Goal: Task Accomplishment & Management: Manage account settings

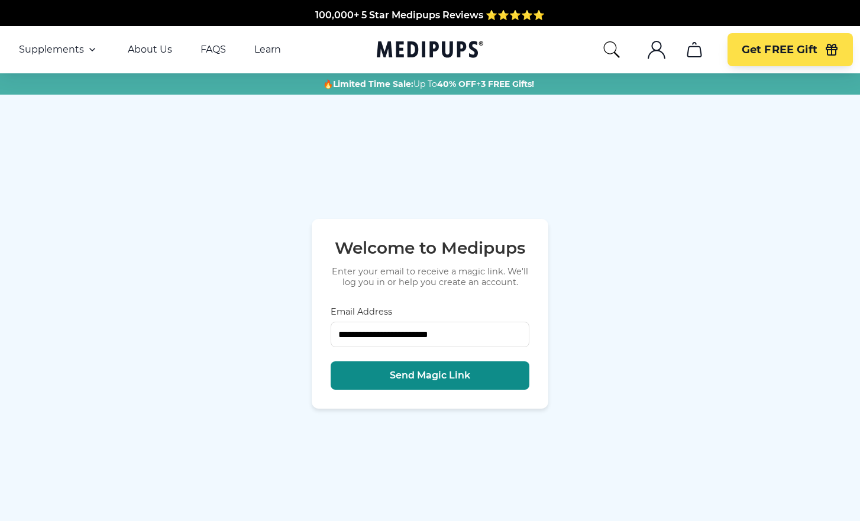
type input "**********"
click at [432, 378] on span "Send Magic Link" at bounding box center [430, 376] width 80 height 12
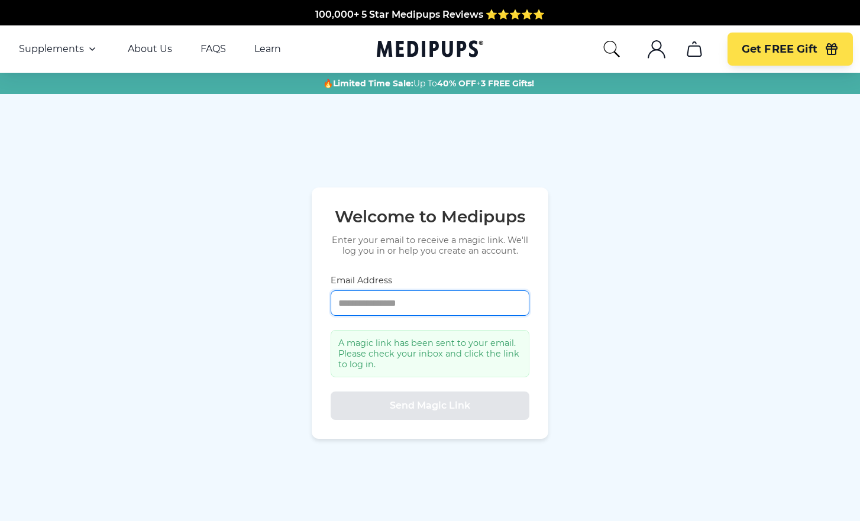
drag, startPoint x: 340, startPoint y: 302, endPoint x: 365, endPoint y: 315, distance: 28.3
click at [341, 303] on input "Email Address" at bounding box center [430, 302] width 199 height 25
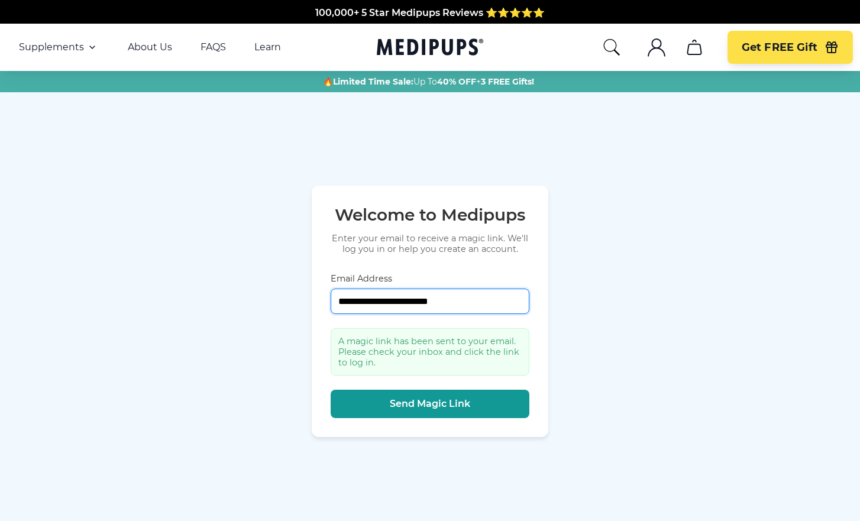
type input "**********"
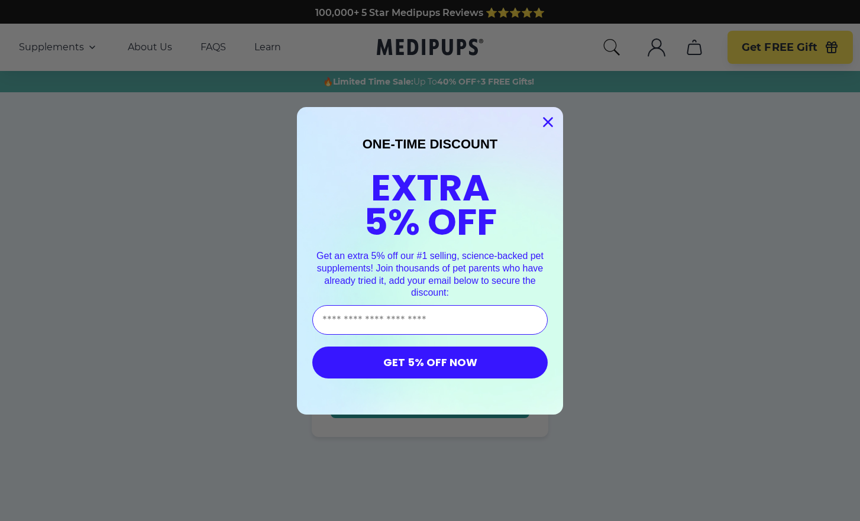
click at [547, 121] on icon "Close dialog" at bounding box center [548, 122] width 8 height 8
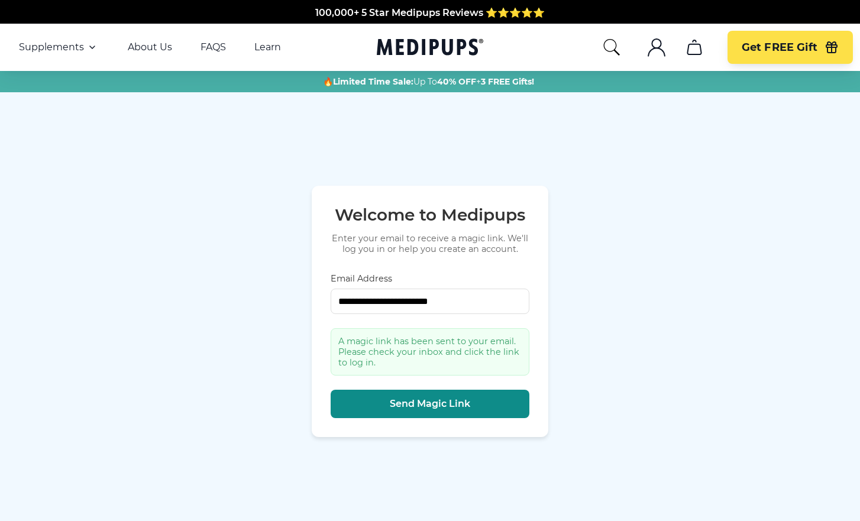
click at [440, 404] on span "Send Magic Link" at bounding box center [430, 404] width 80 height 12
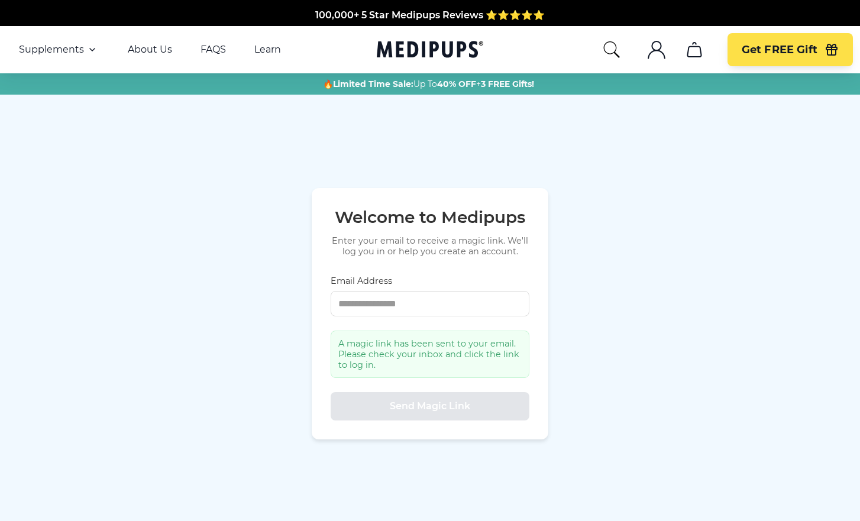
scroll to position [0, 0]
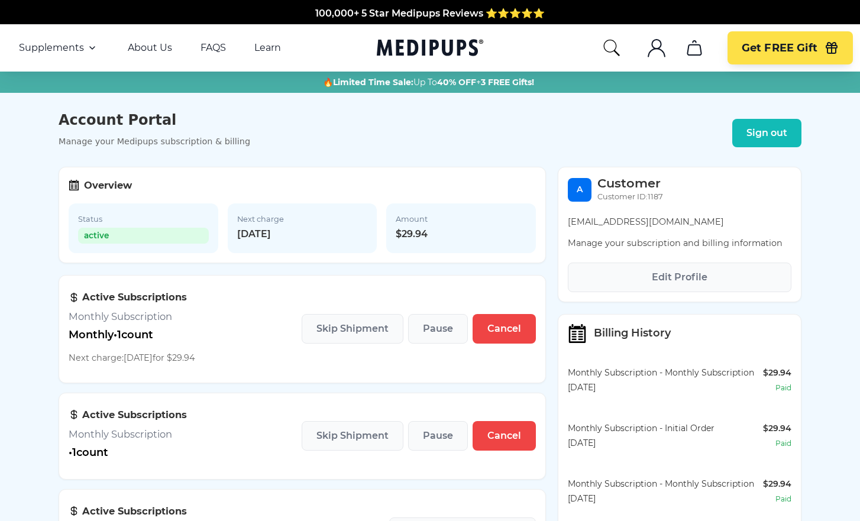
scroll to position [2, 0]
click at [686, 278] on span "Edit Profile" at bounding box center [680, 277] width 56 height 12
click at [673, 277] on span "Edit Profile" at bounding box center [680, 277] width 56 height 12
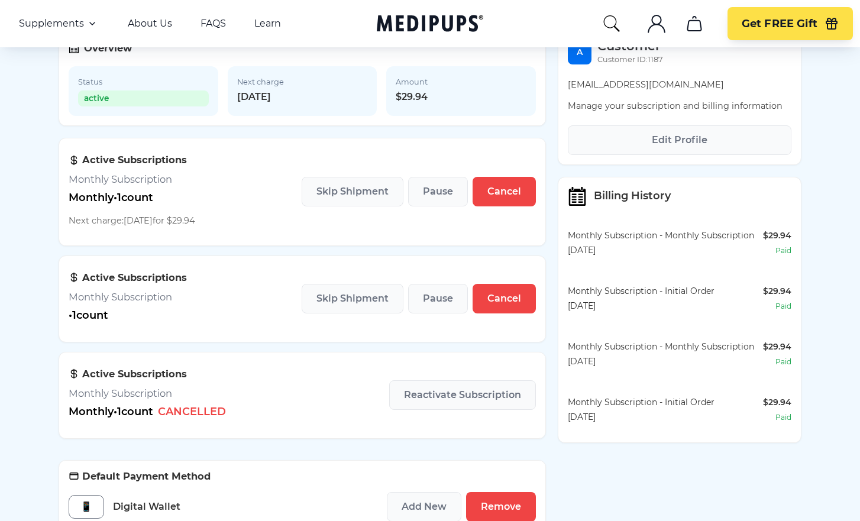
scroll to position [138, 0]
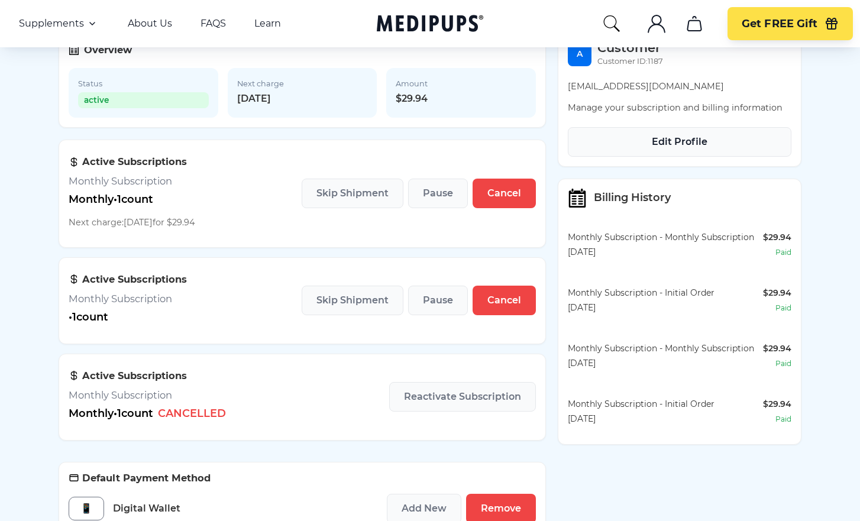
click at [688, 143] on span "Edit Profile" at bounding box center [680, 142] width 56 height 12
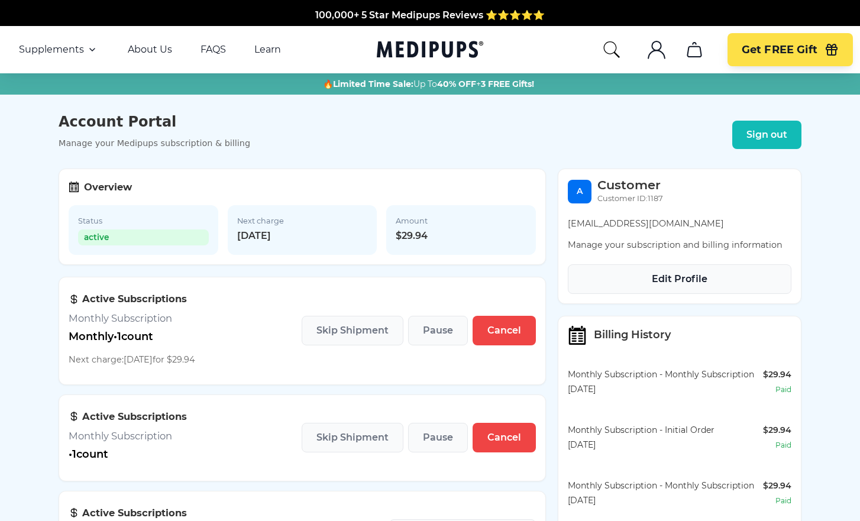
scroll to position [0, 0]
click at [689, 280] on span "Edit Profile" at bounding box center [680, 279] width 56 height 12
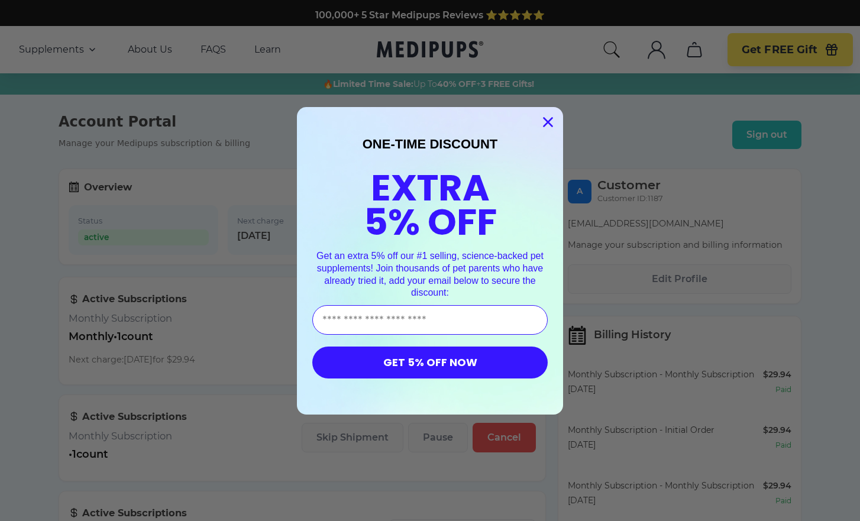
click at [551, 121] on circle "Close dialog" at bounding box center [548, 122] width 20 height 20
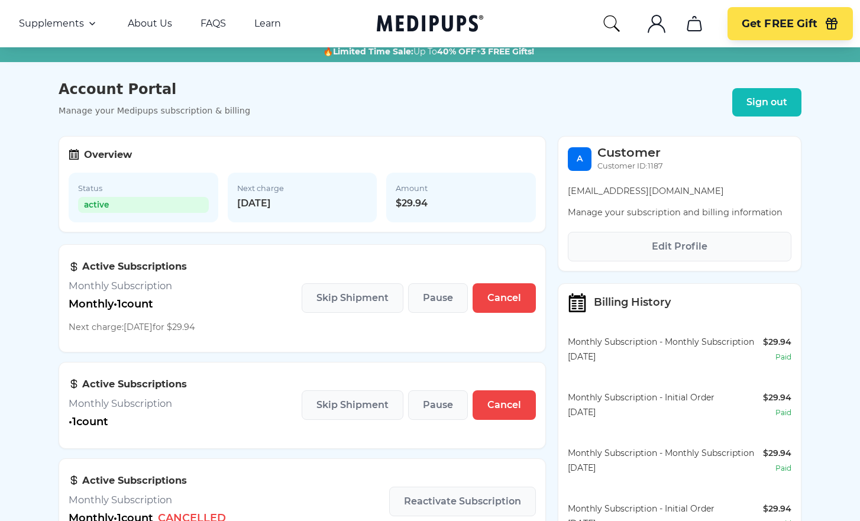
scroll to position [23, 0]
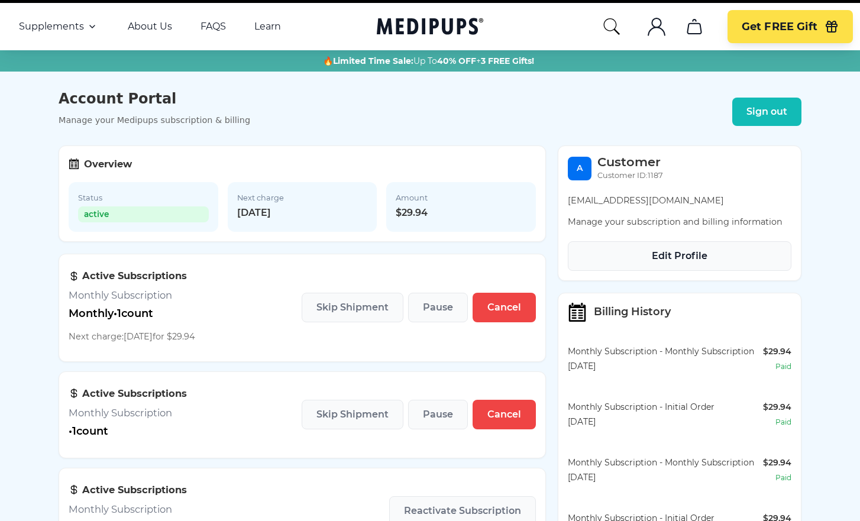
click at [687, 257] on span "Edit Profile" at bounding box center [680, 256] width 56 height 12
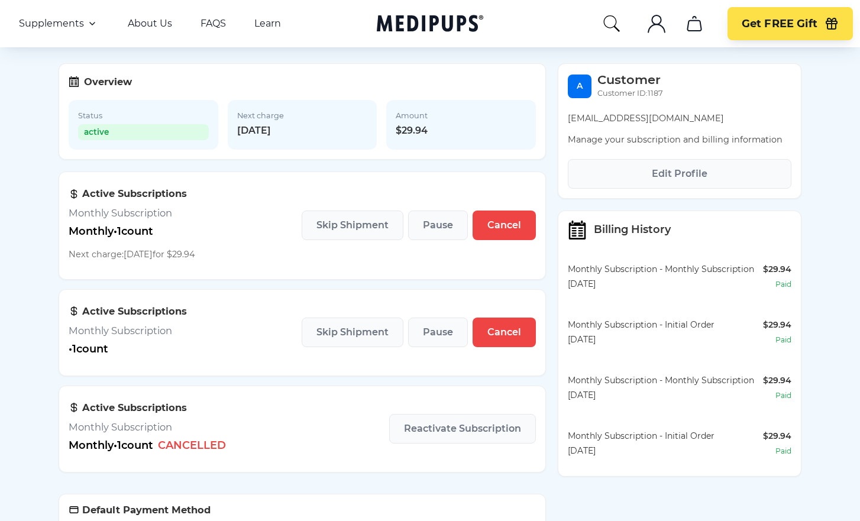
scroll to position [105, 0]
click at [506, 336] on span "Cancel" at bounding box center [504, 333] width 34 height 12
click at [676, 176] on span "Edit Profile" at bounding box center [680, 175] width 56 height 12
click at [677, 176] on span "Edit Profile" at bounding box center [680, 175] width 56 height 12
click at [504, 336] on span "Cancel" at bounding box center [504, 333] width 34 height 12
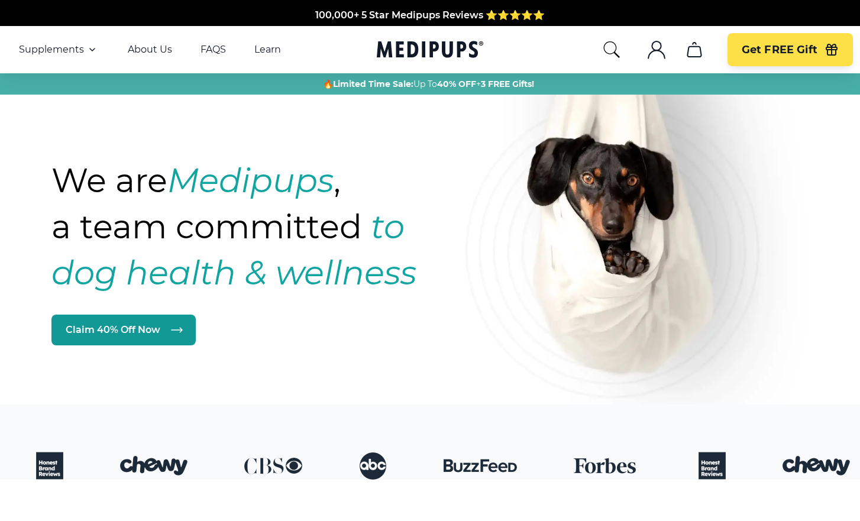
click at [653, 53] on icon ".cls-1{fill:none;stroke:currentColor;stroke-miterlimit:10;stroke-width:1.5px;}" at bounding box center [656, 49] width 19 height 19
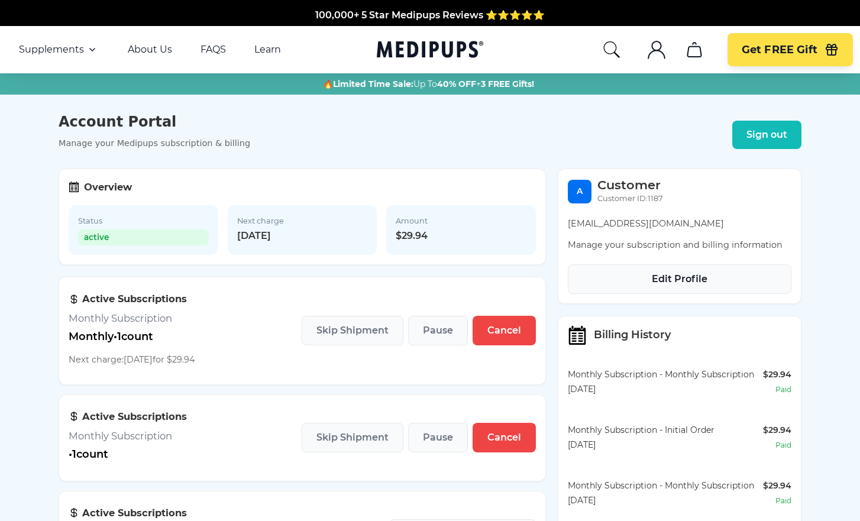
click at [662, 280] on span "Edit Profile" at bounding box center [680, 279] width 56 height 12
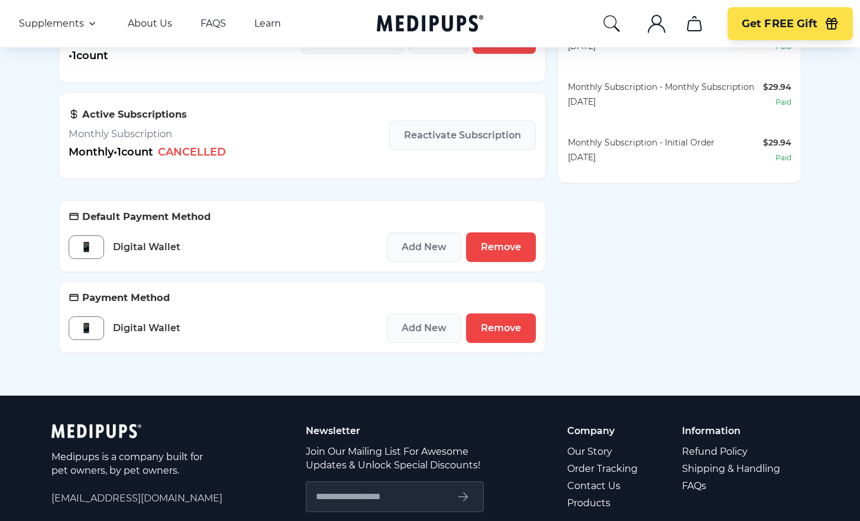
scroll to position [399, 0]
click at [503, 248] on span "Remove" at bounding box center [501, 247] width 40 height 12
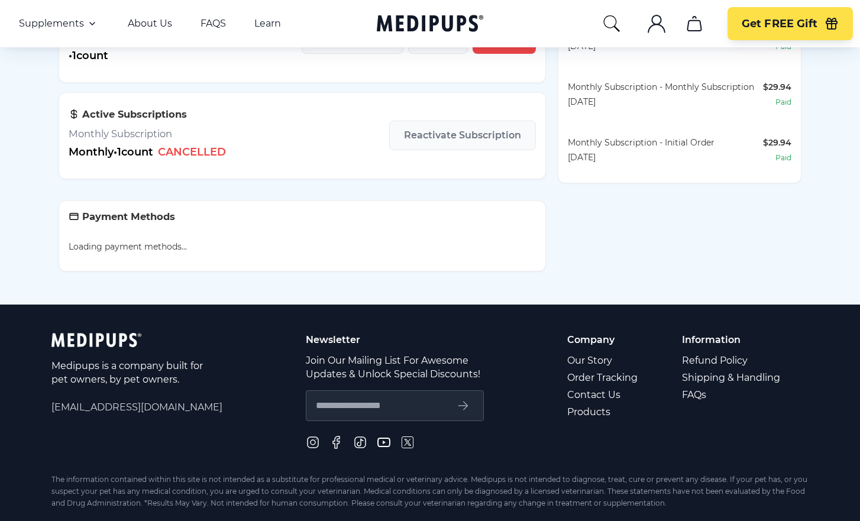
click at [503, 248] on p "Loading payment methods..." at bounding box center [302, 247] width 467 height 12
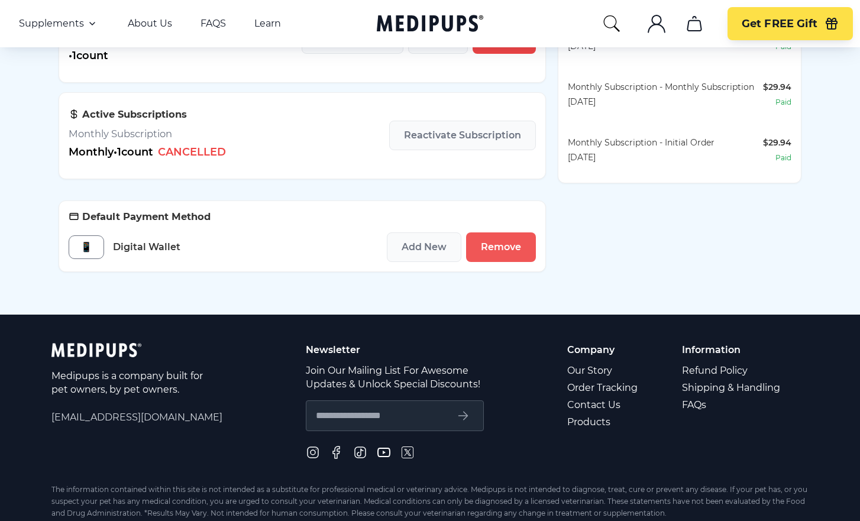
click at [504, 248] on span "Remove" at bounding box center [501, 247] width 40 height 12
click at [503, 248] on span "Remove" at bounding box center [501, 247] width 40 height 12
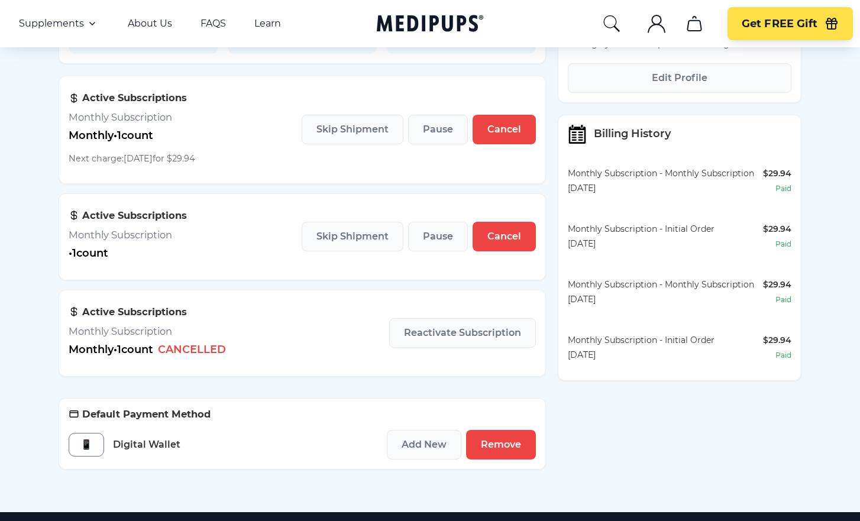
scroll to position [210, 0]
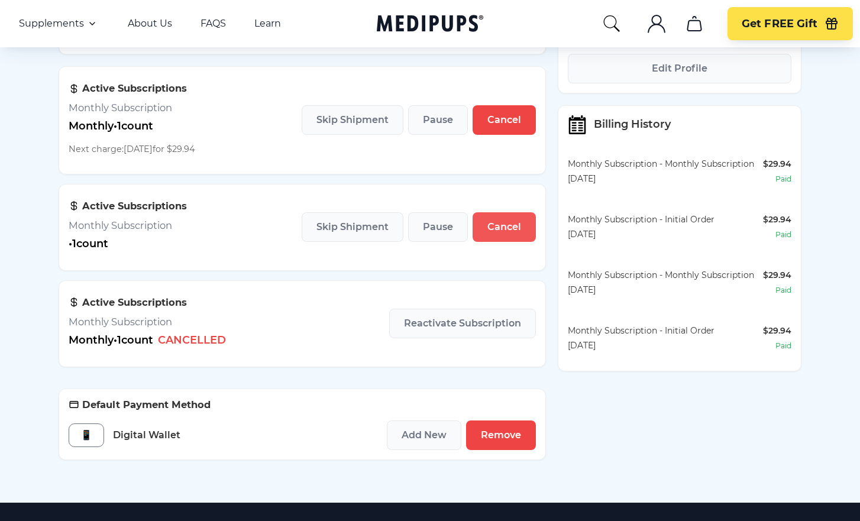
click at [509, 229] on span "Cancel" at bounding box center [504, 227] width 34 height 12
click at [507, 228] on span "Cancel" at bounding box center [504, 227] width 34 height 12
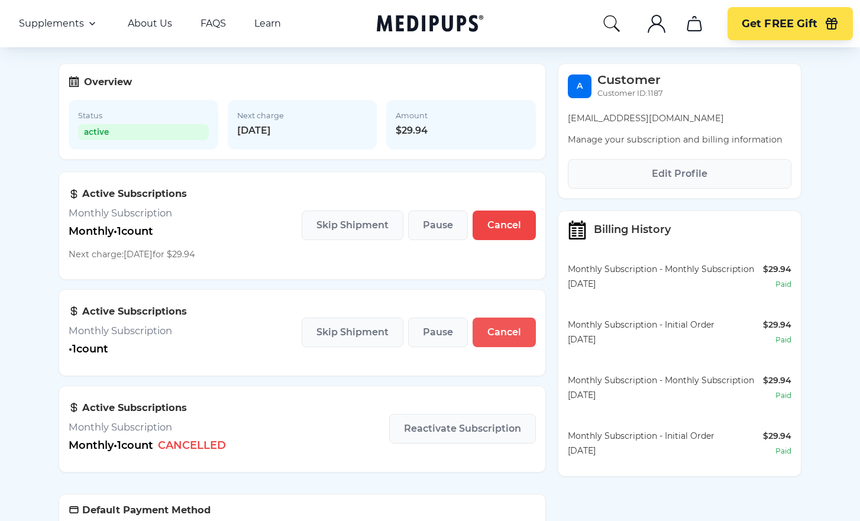
scroll to position [105, 0]
click at [501, 227] on span "Cancel" at bounding box center [504, 225] width 34 height 12
drag, startPoint x: 232, startPoint y: 131, endPoint x: 263, endPoint y: 130, distance: 30.8
click at [250, 131] on div "Next charge 11/8/2025" at bounding box center [303, 125] width 150 height 50
click at [391, 131] on div "Amount $29.94" at bounding box center [461, 125] width 150 height 50
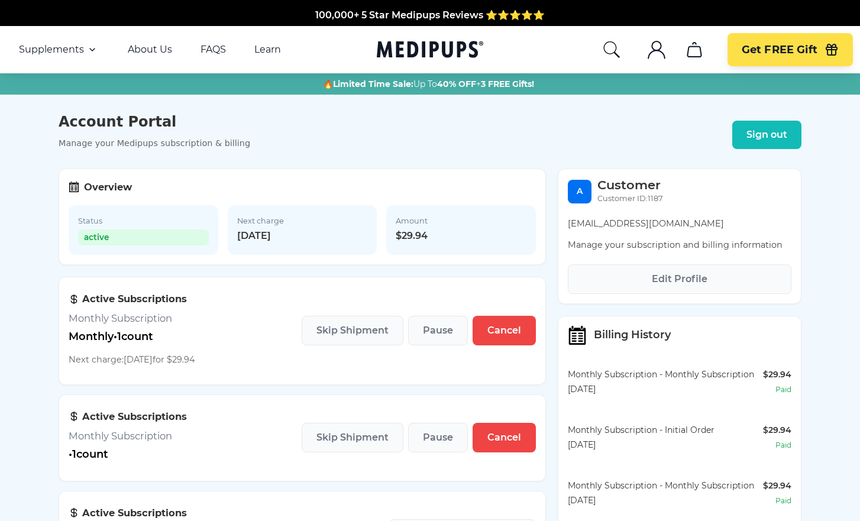
scroll to position [0, 0]
click at [692, 278] on span "Edit Profile" at bounding box center [680, 279] width 56 height 12
click at [507, 334] on span "Cancel" at bounding box center [504, 331] width 34 height 12
click at [509, 332] on span "Cancel" at bounding box center [504, 331] width 34 height 12
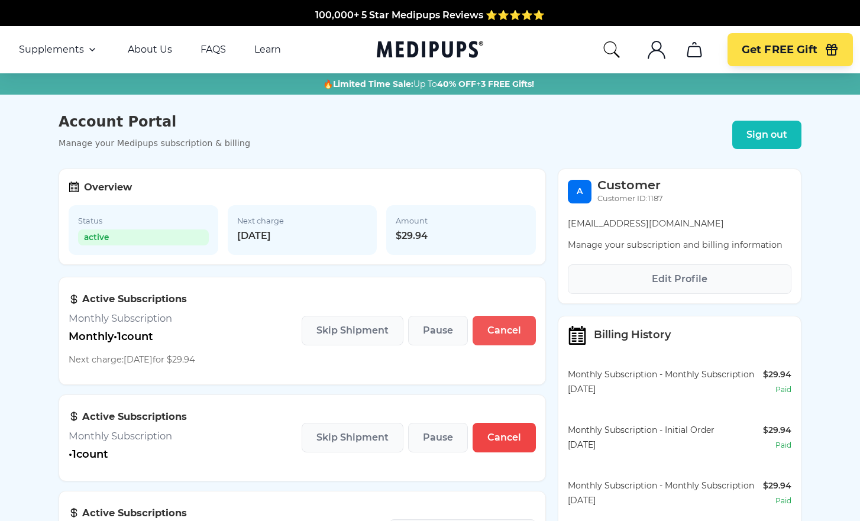
click at [509, 332] on span "Cancel" at bounding box center [504, 331] width 34 height 12
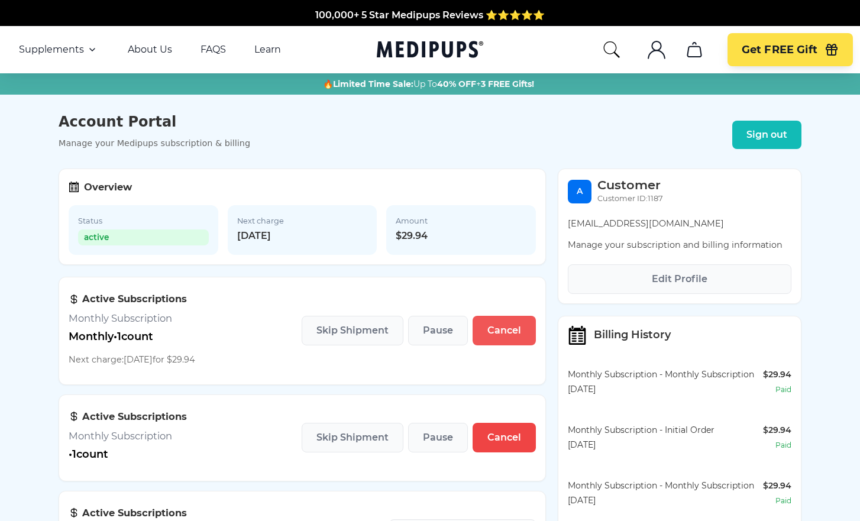
click at [509, 332] on span "Cancel" at bounding box center [504, 331] width 34 height 12
click at [509, 333] on span "Cancel" at bounding box center [504, 331] width 34 height 12
click at [657, 53] on icon ".cls-1{fill:none;stroke:currentColor;stroke-miterlimit:10;stroke-width:1.5px;}" at bounding box center [656, 49] width 19 height 19
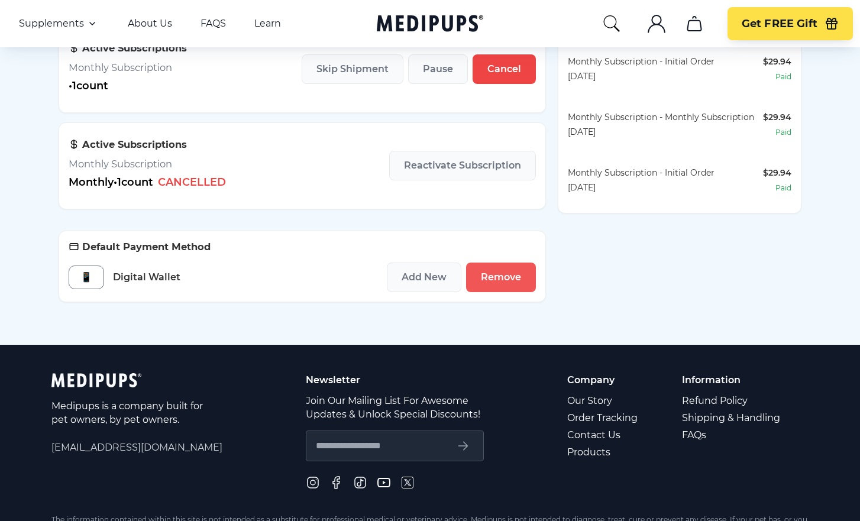
scroll to position [368, 0]
click at [490, 279] on span "Remove" at bounding box center [501, 277] width 40 height 12
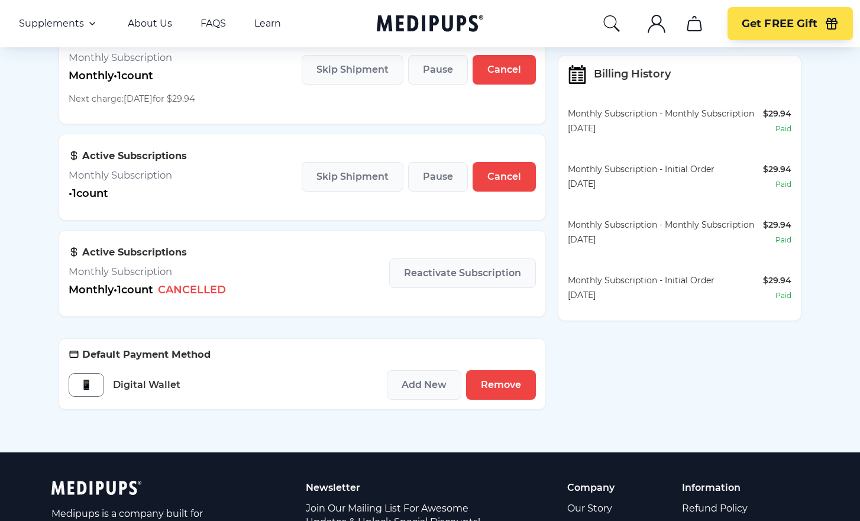
scroll to position [244, 0]
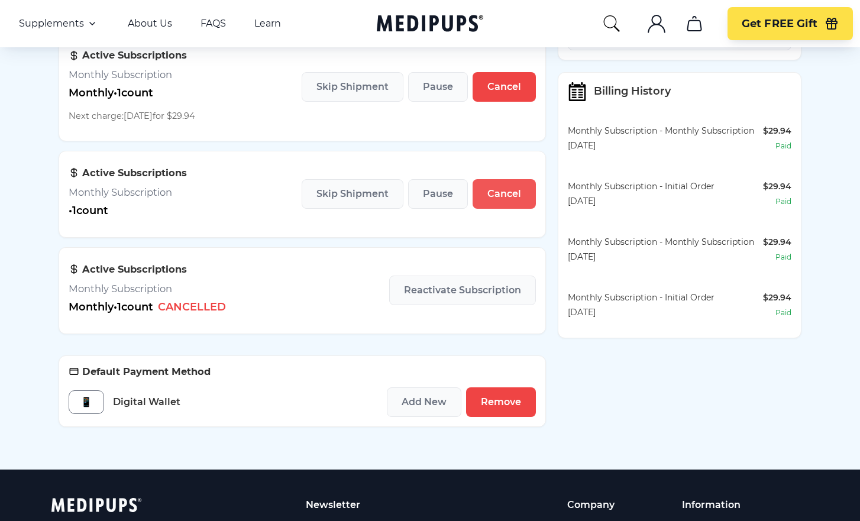
click at [500, 194] on span "Cancel" at bounding box center [504, 194] width 34 height 12
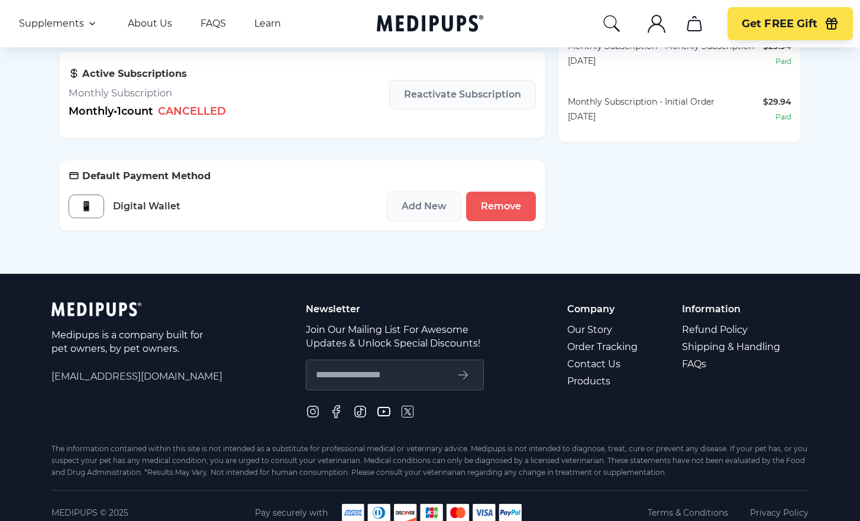
scroll to position [429, 0]
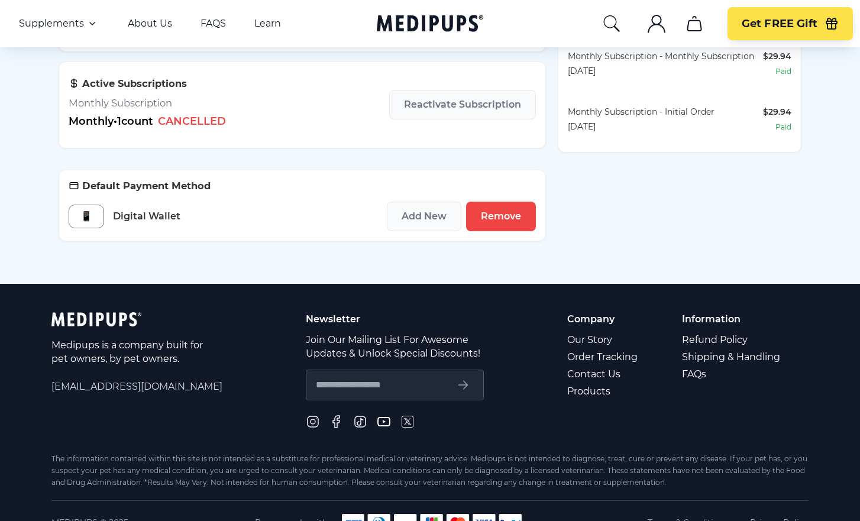
click at [342, 220] on div "📱 Digital Wallet Add New Remove" at bounding box center [302, 217] width 467 height 30
click at [414, 218] on span "Add New" at bounding box center [423, 216] width 45 height 12
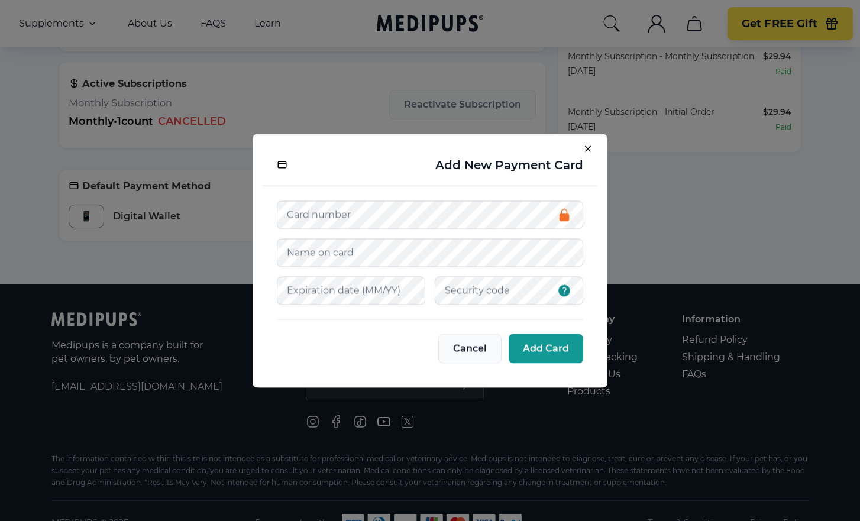
click at [470, 349] on span "Cancel" at bounding box center [470, 348] width 34 height 12
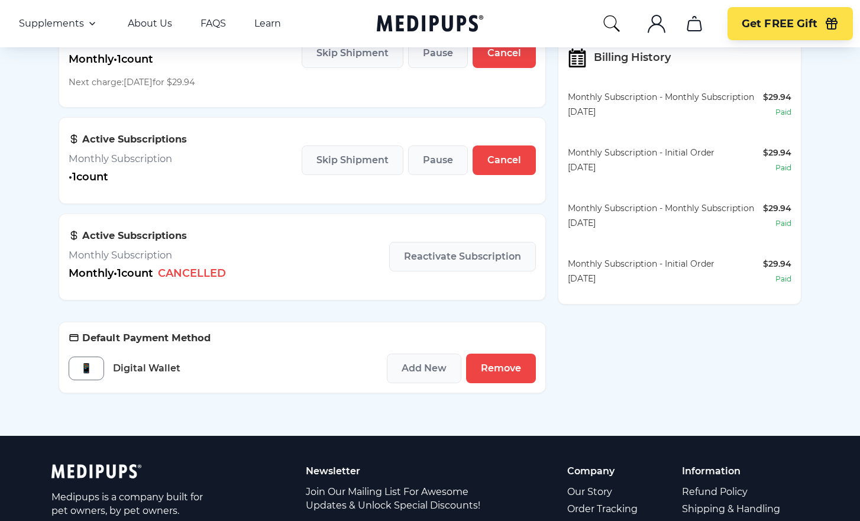
scroll to position [277, 0]
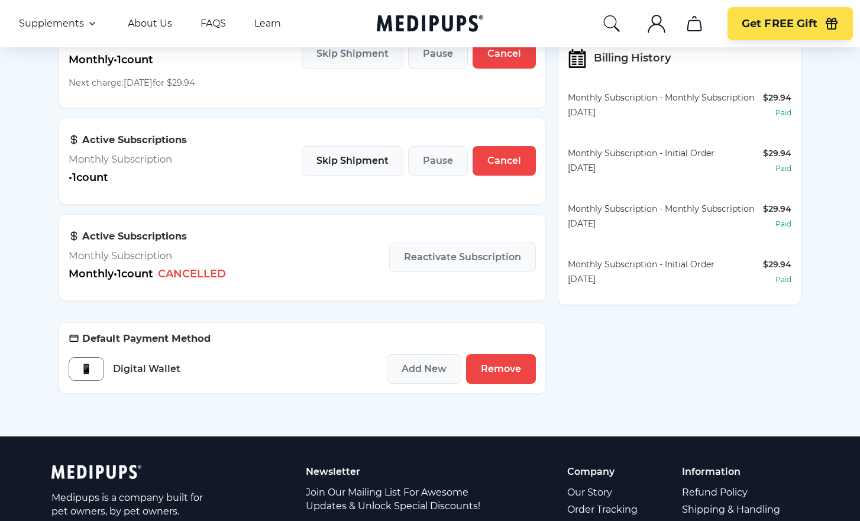
click at [357, 160] on span "Skip Shipment" at bounding box center [352, 161] width 72 height 12
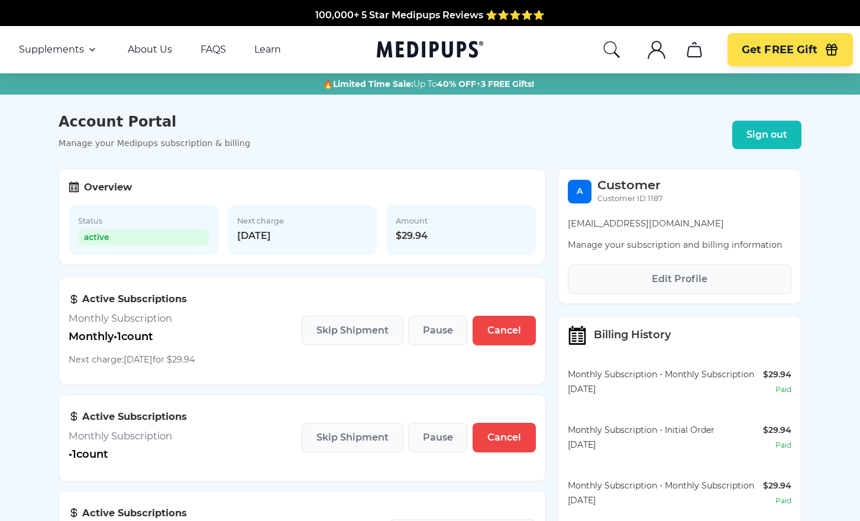
scroll to position [0, 0]
click at [267, 50] on link "Learn" at bounding box center [267, 50] width 27 height 12
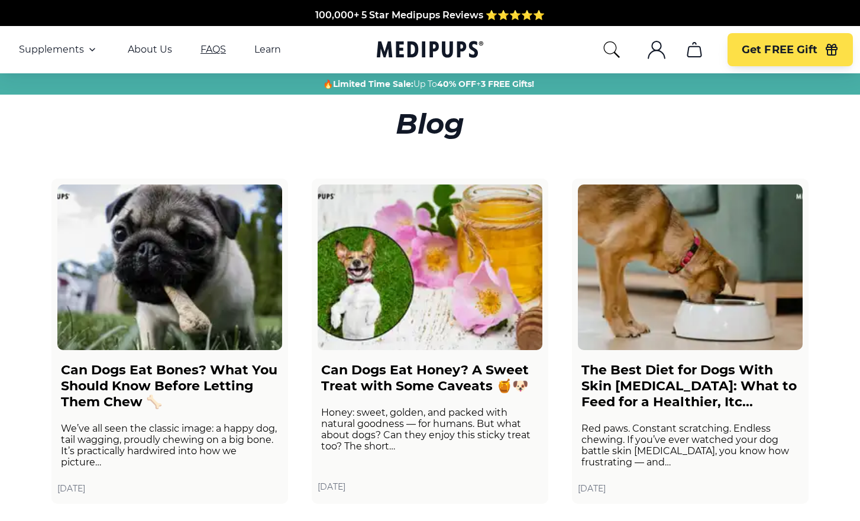
click at [208, 50] on link "FAQS" at bounding box center [212, 50] width 25 height 12
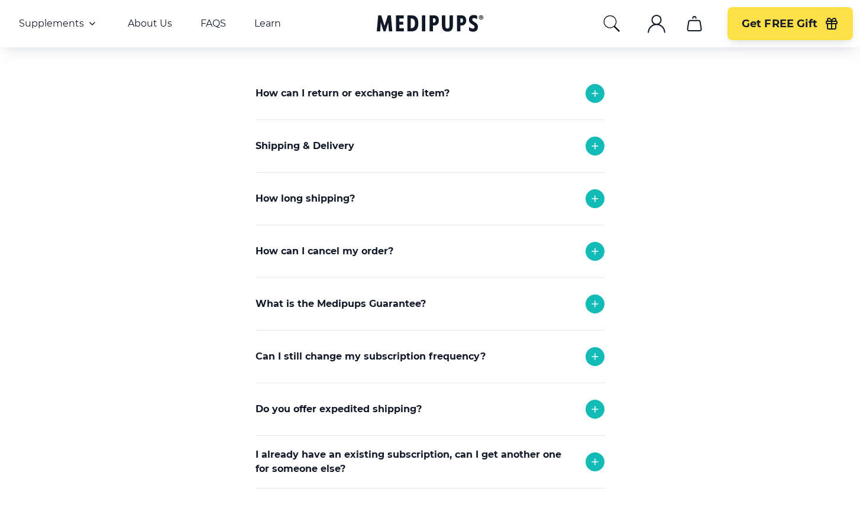
scroll to position [127, 0]
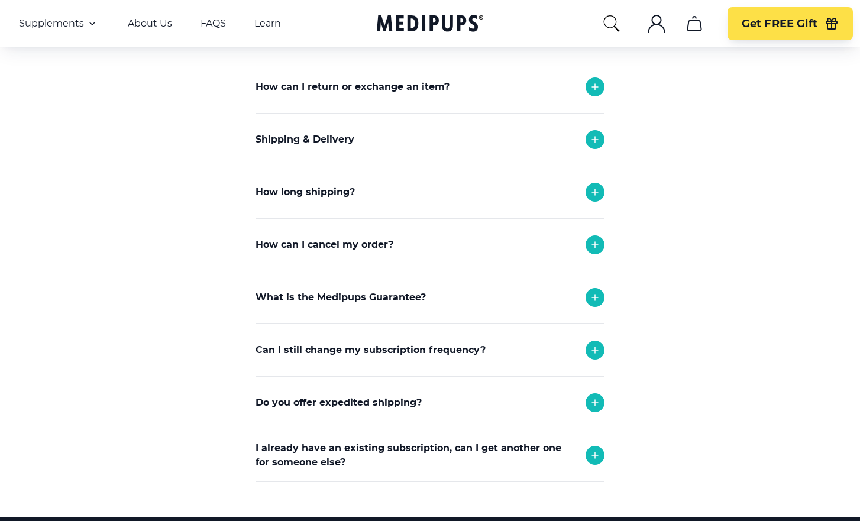
click at [595, 244] on icon at bounding box center [595, 245] width 14 height 14
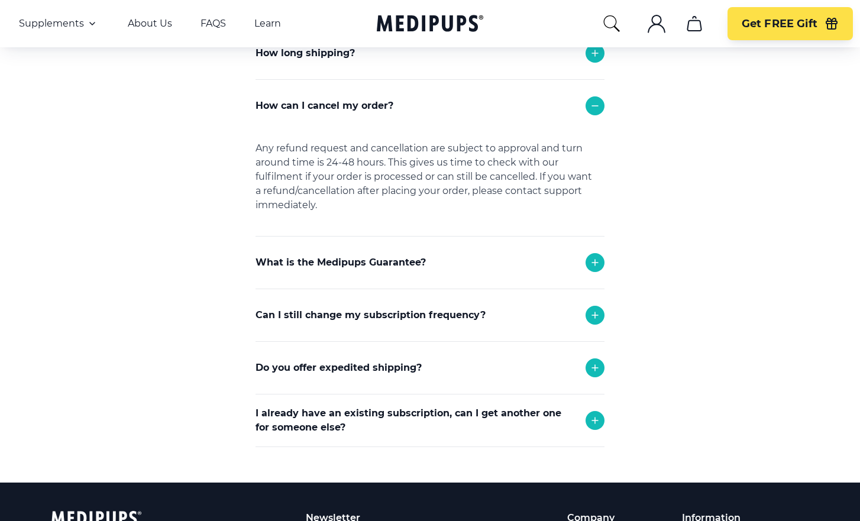
scroll to position [313, 0]
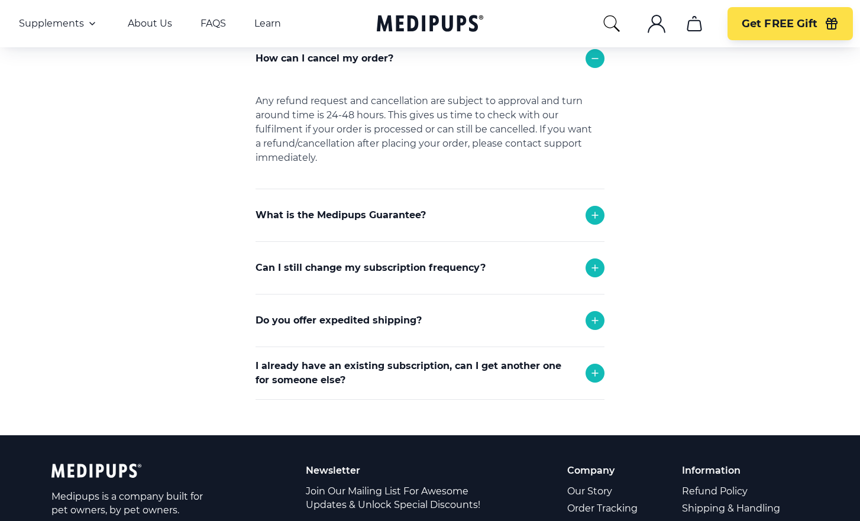
click at [595, 267] on icon at bounding box center [595, 268] width 6 height 6
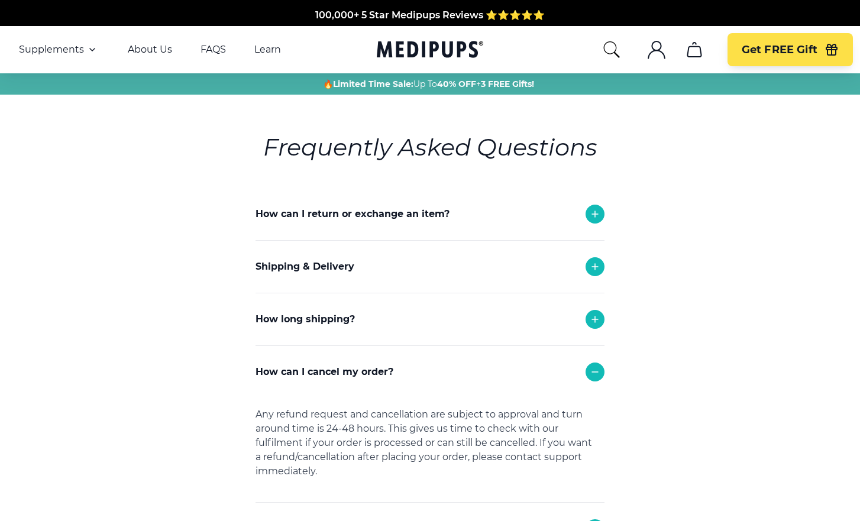
scroll to position [0, 0]
click at [655, 50] on circle "account" at bounding box center [656, 45] width 9 height 9
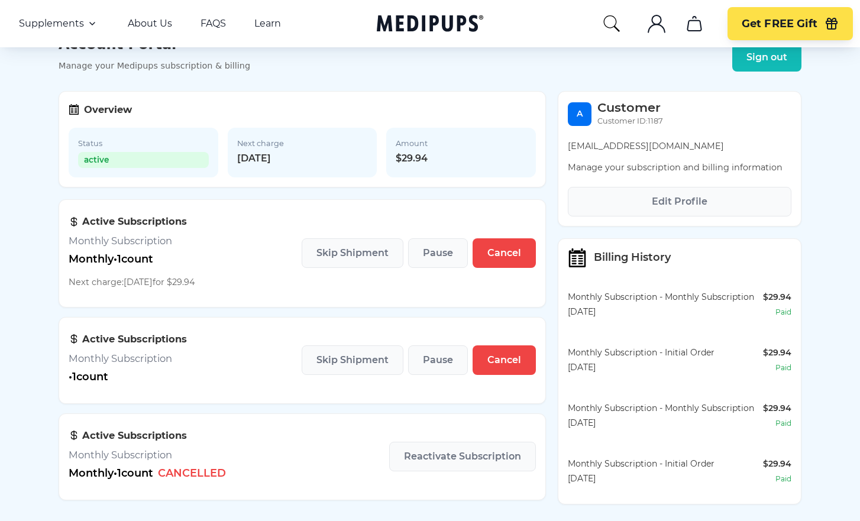
scroll to position [77, 0]
click at [365, 255] on span "Skip Shipment" at bounding box center [352, 253] width 72 height 12
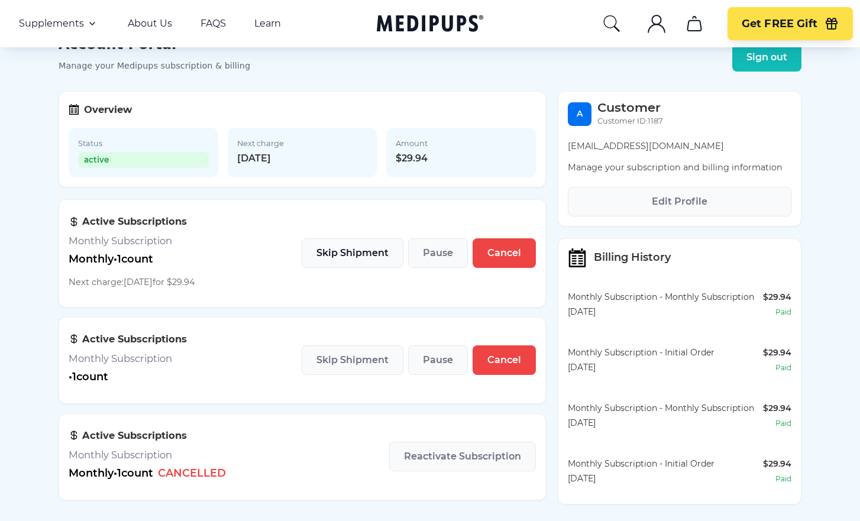
click at [365, 255] on span "Skip Shipment" at bounding box center [352, 253] width 72 height 12
click at [694, 24] on icon "cart" at bounding box center [694, 23] width 19 height 19
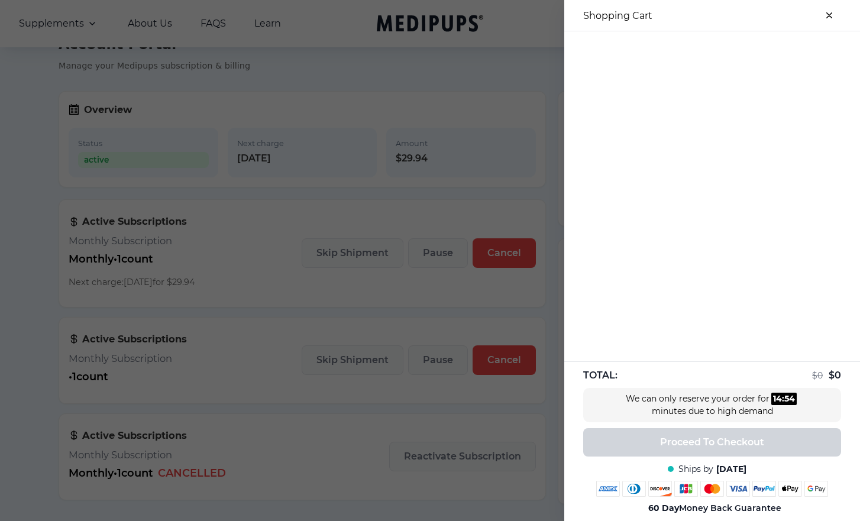
scroll to position [79, 0]
click at [480, 139] on div at bounding box center [430, 260] width 860 height 521
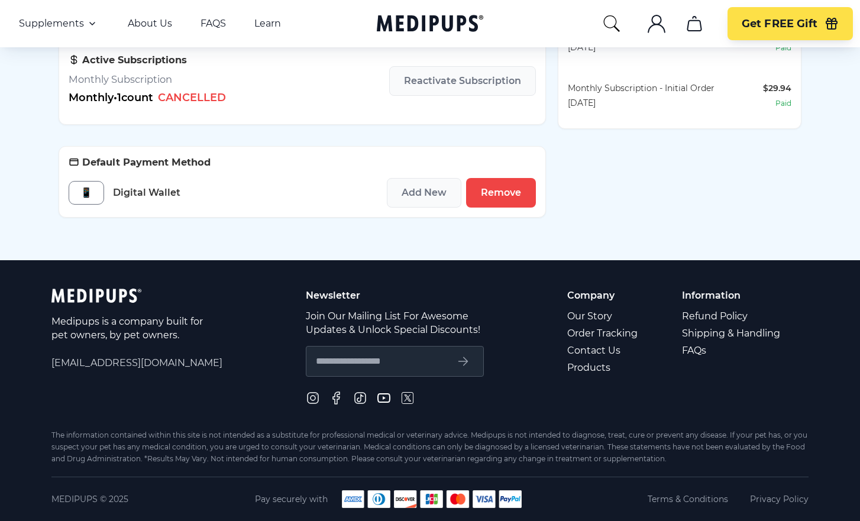
scroll to position [455, 0]
click at [588, 349] on link "Contact Us" at bounding box center [603, 350] width 72 height 17
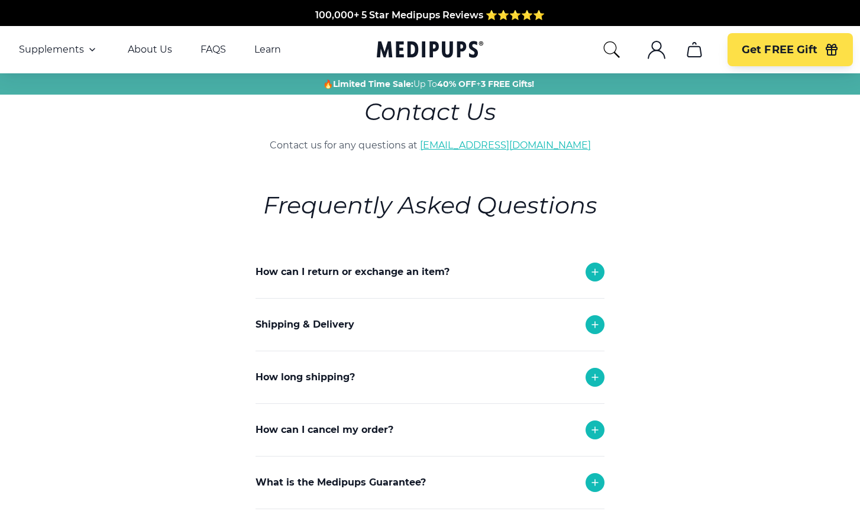
click at [495, 148] on link "[EMAIL_ADDRESS][DOMAIN_NAME]" at bounding box center [505, 145] width 171 height 11
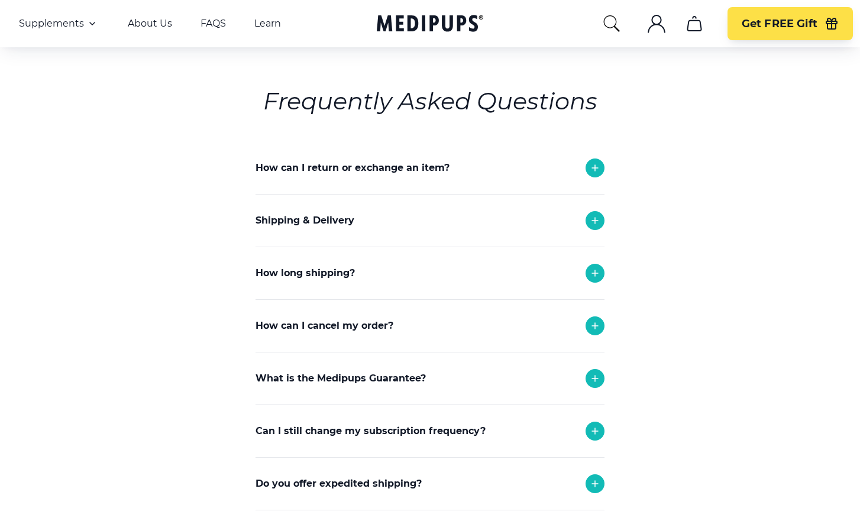
scroll to position [105, 0]
click at [595, 325] on icon at bounding box center [595, 325] width 6 height 6
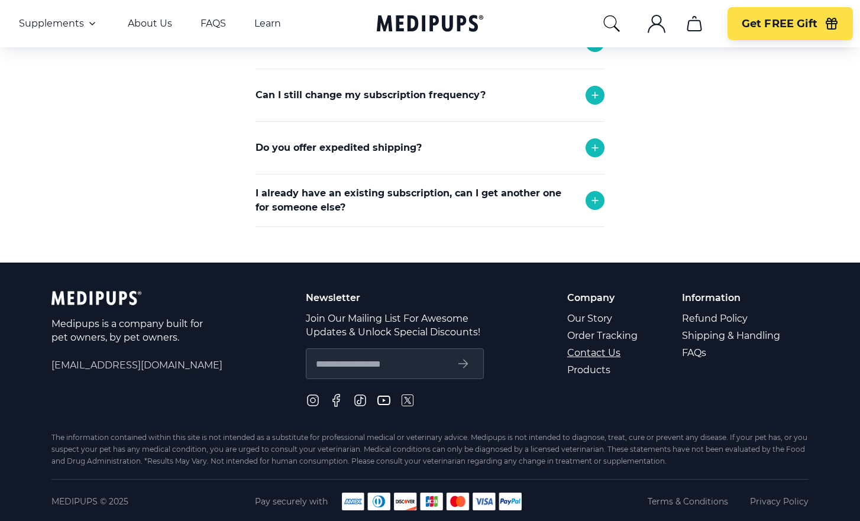
scroll to position [544, 1]
click at [591, 354] on link "Contact Us" at bounding box center [603, 352] width 72 height 17
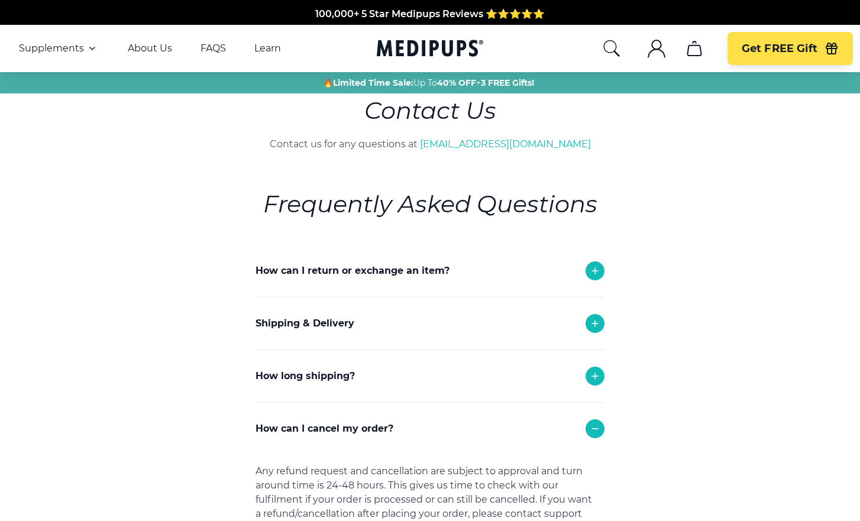
scroll to position [1, 0]
click at [655, 53] on icon ".cls-1{fill:none;stroke:currentColor;stroke-miterlimit:10;stroke-width:1.5px;}" at bounding box center [656, 48] width 19 height 19
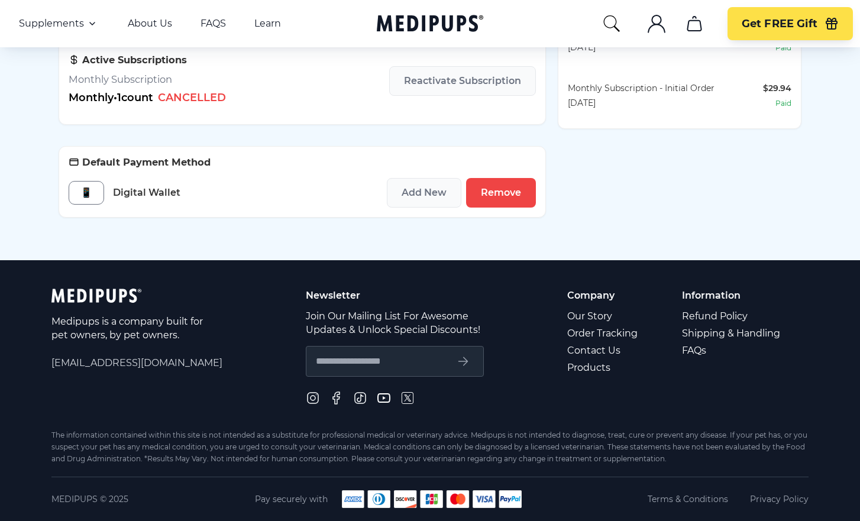
scroll to position [455, 0]
click at [131, 361] on span "[EMAIL_ADDRESS][DOMAIN_NAME]" at bounding box center [136, 363] width 171 height 14
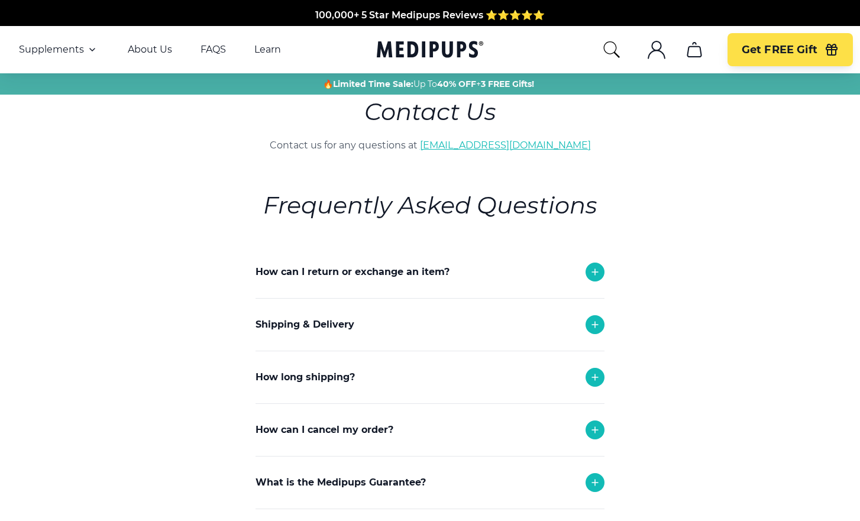
click at [524, 147] on link "[EMAIL_ADDRESS][DOMAIN_NAME]" at bounding box center [505, 145] width 171 height 11
click at [514, 145] on link "[EMAIL_ADDRESS][DOMAIN_NAME]" at bounding box center [505, 145] width 171 height 11
click at [498, 147] on link "[EMAIL_ADDRESS][DOMAIN_NAME]" at bounding box center [505, 145] width 171 height 11
drag, startPoint x: 658, startPoint y: 53, endPoint x: 656, endPoint y: 61, distance: 8.6
click at [658, 53] on icon ".cls-1{fill:none;stroke:currentColor;stroke-miterlimit:10;stroke-width:1.5px;}" at bounding box center [656, 49] width 19 height 19
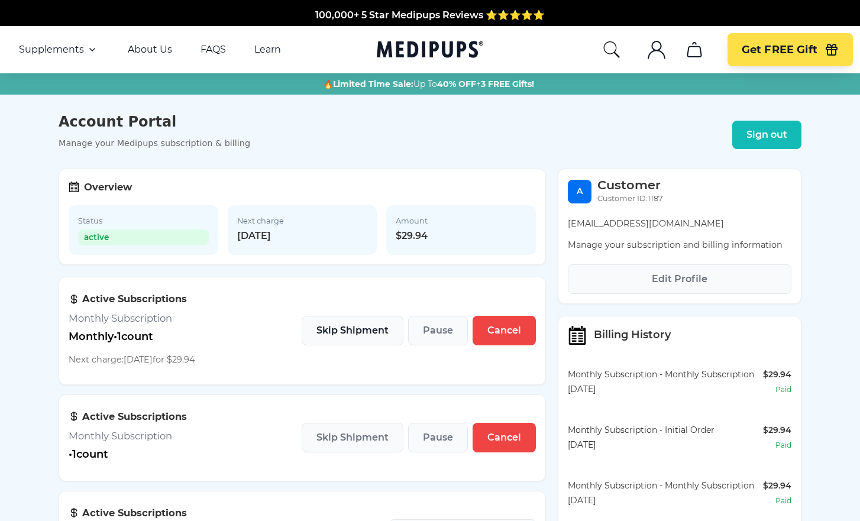
click at [365, 332] on span "Skip Shipment" at bounding box center [352, 331] width 72 height 12
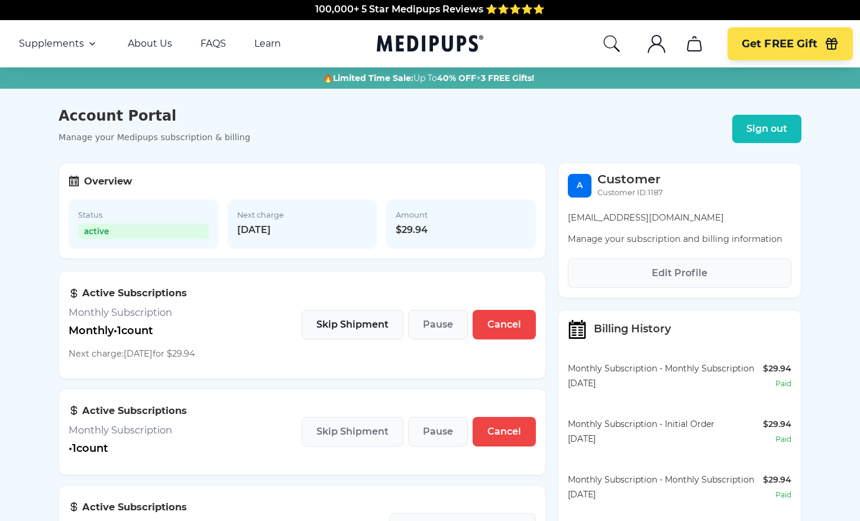
scroll to position [5, 0]
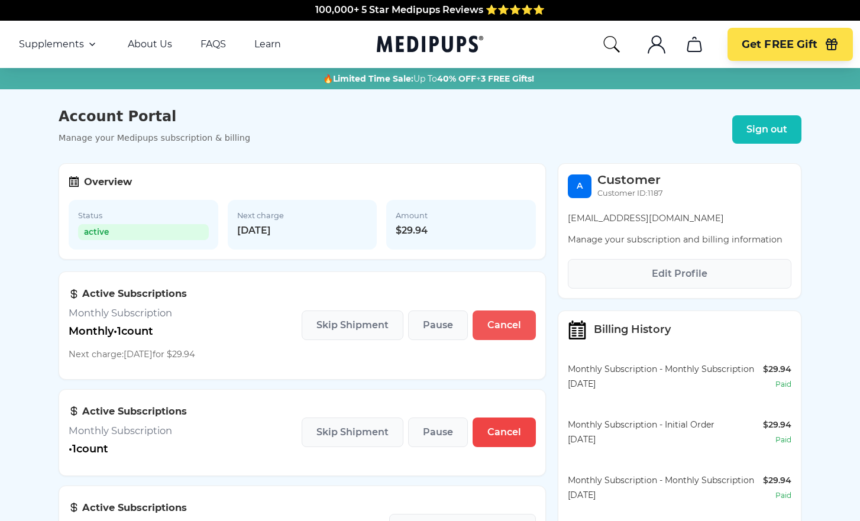
click at [515, 331] on span "Cancel" at bounding box center [504, 325] width 34 height 12
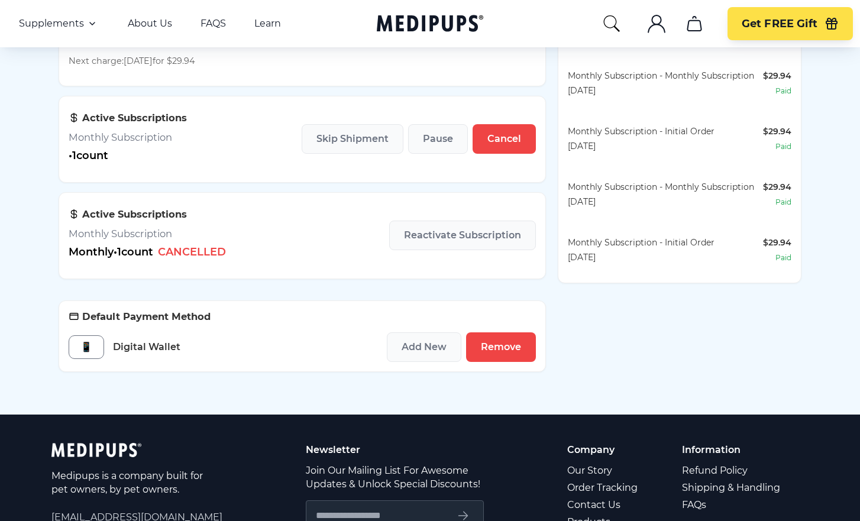
scroll to position [306, 0]
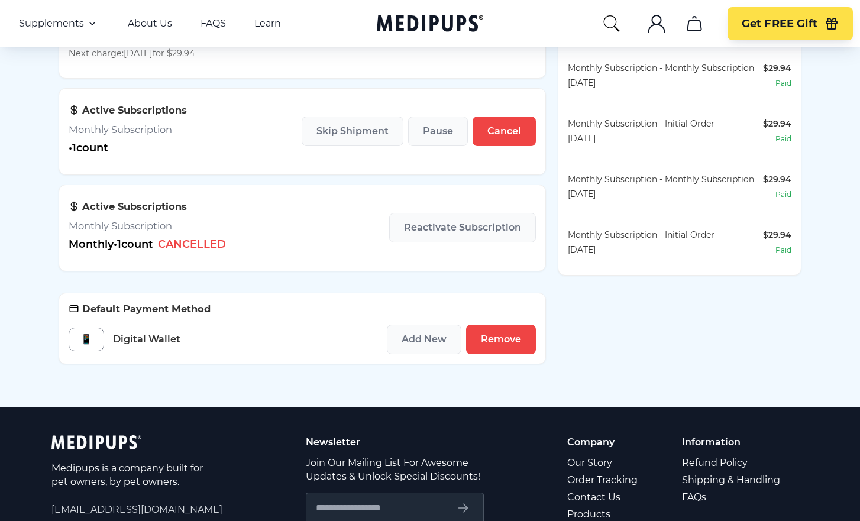
click at [506, 341] on span "Remove" at bounding box center [501, 339] width 40 height 12
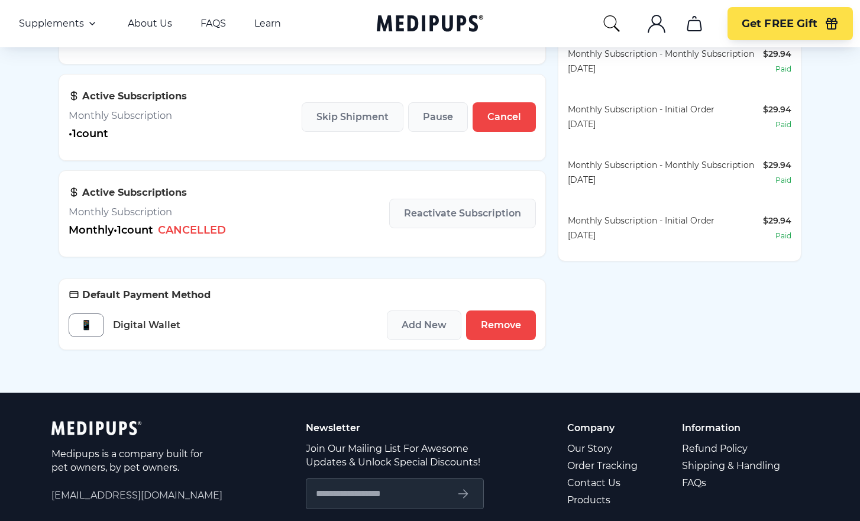
scroll to position [377, 0]
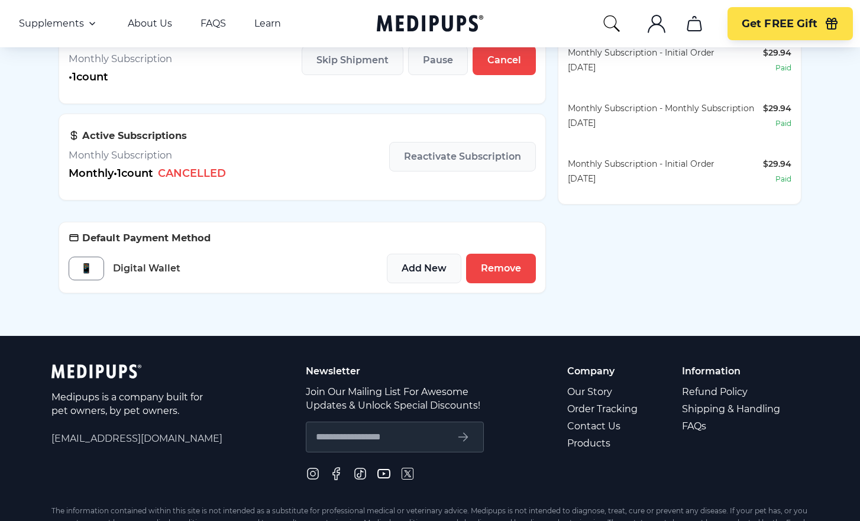
click at [431, 268] on span "Add New" at bounding box center [423, 269] width 45 height 12
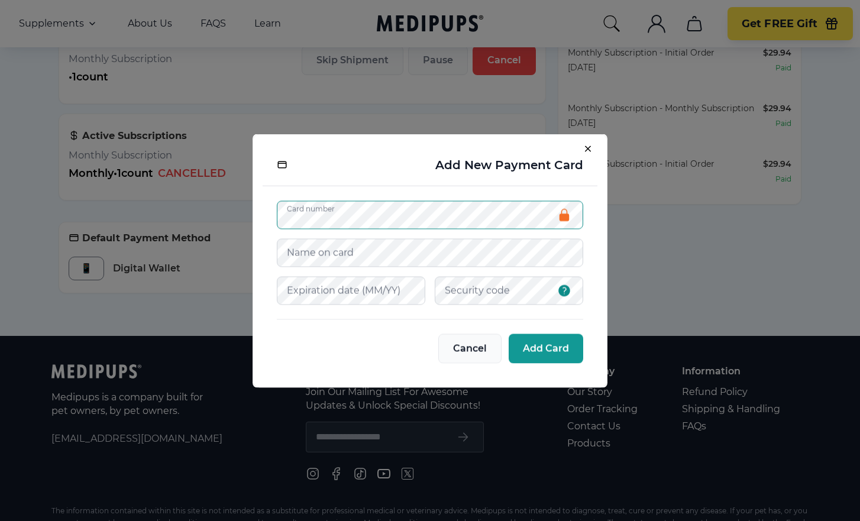
click at [473, 350] on span "Cancel" at bounding box center [470, 348] width 34 height 12
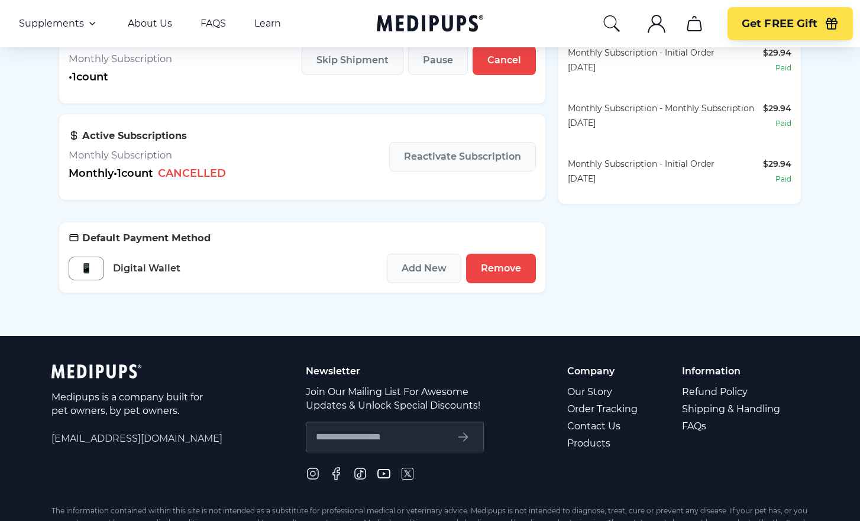
scroll to position [376, 0]
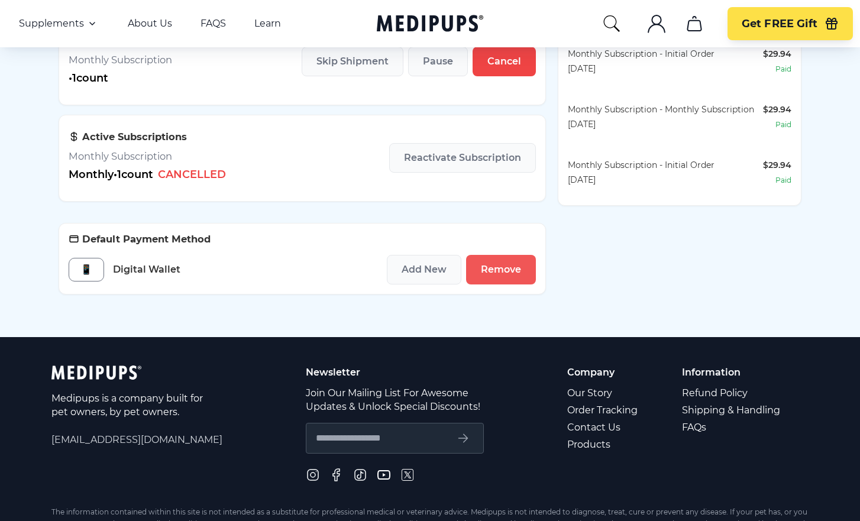
click at [491, 269] on span "Remove" at bounding box center [501, 270] width 40 height 12
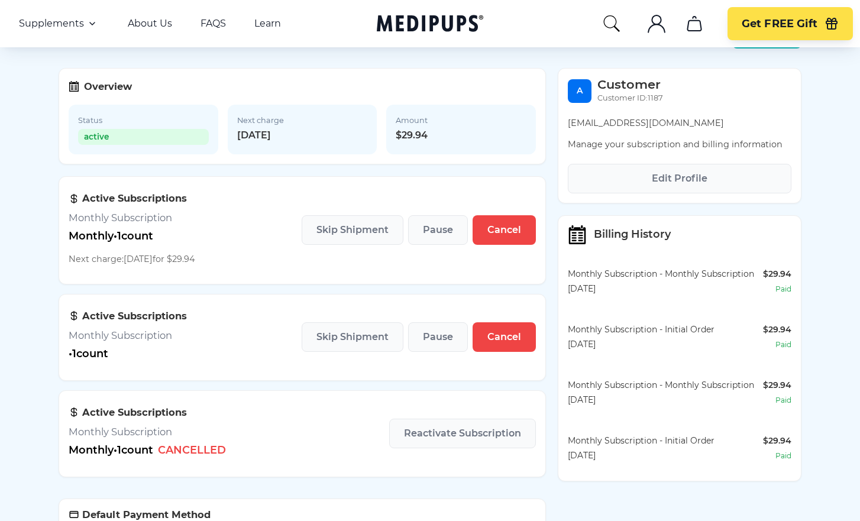
scroll to position [102, 0]
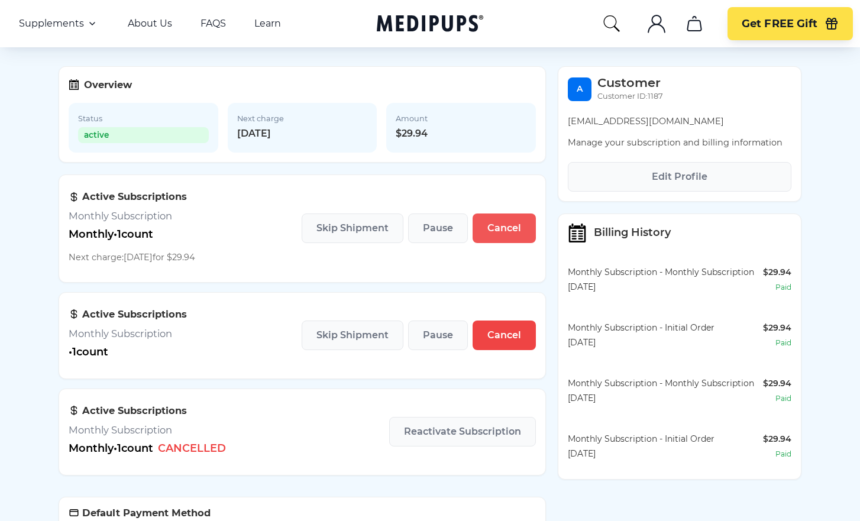
click at [515, 231] on span "Cancel" at bounding box center [504, 228] width 34 height 12
click at [350, 230] on span "Skip Shipment" at bounding box center [352, 228] width 72 height 12
click at [697, 179] on span "Edit Profile" at bounding box center [680, 177] width 56 height 12
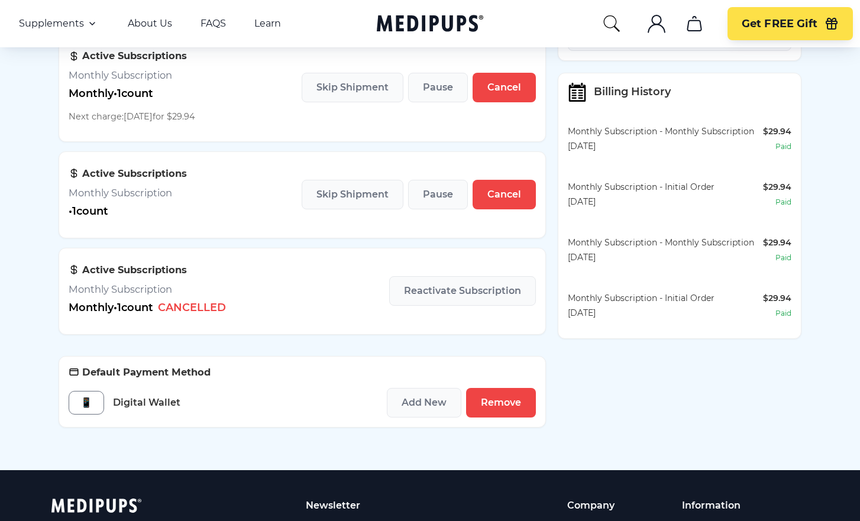
scroll to position [249, 0]
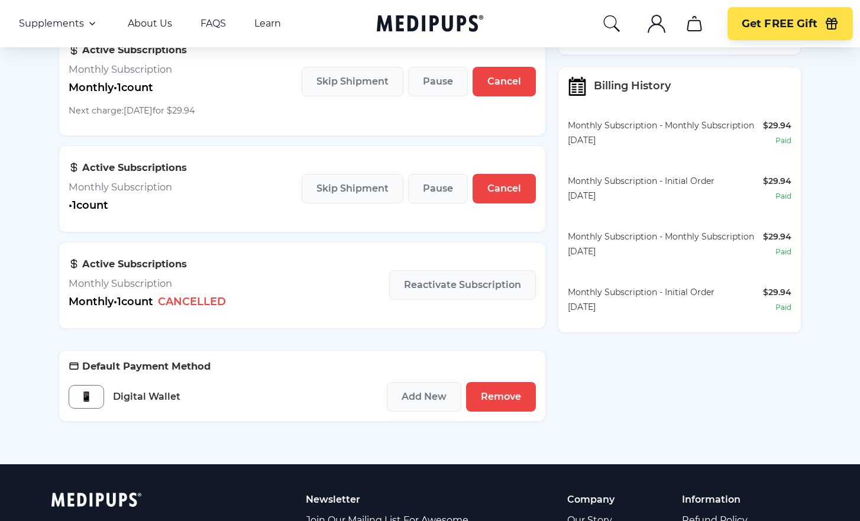
drag, startPoint x: 83, startPoint y: 394, endPoint x: 115, endPoint y: 384, distance: 34.0
click at [92, 394] on div "📱" at bounding box center [86, 397] width 35 height 24
click at [124, 370] on h3 "Default Payment Method" at bounding box center [302, 366] width 467 height 12
click at [504, 190] on span "Cancel" at bounding box center [504, 189] width 34 height 12
click at [362, 191] on span "Skip Shipment" at bounding box center [352, 189] width 72 height 12
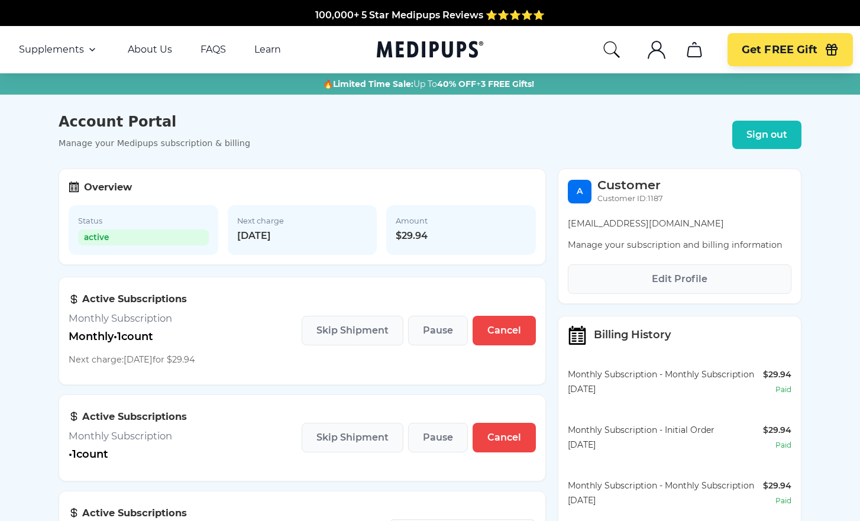
scroll to position [0, 0]
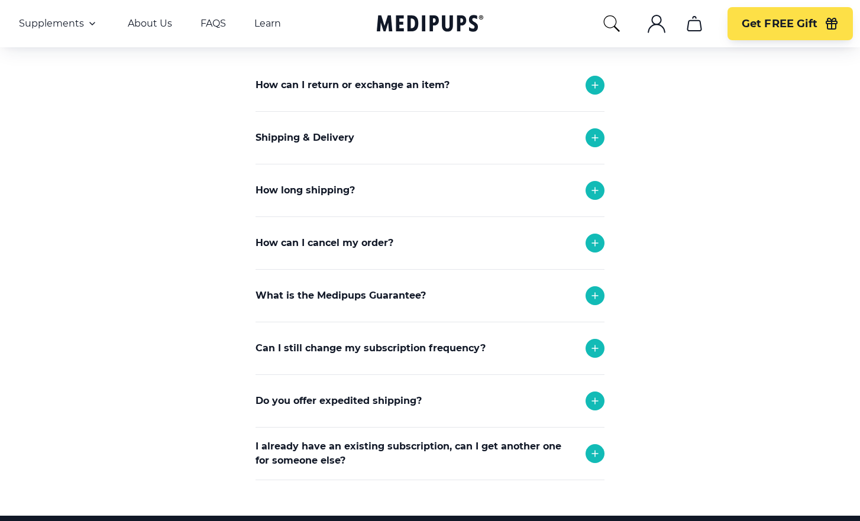
scroll to position [189, 0]
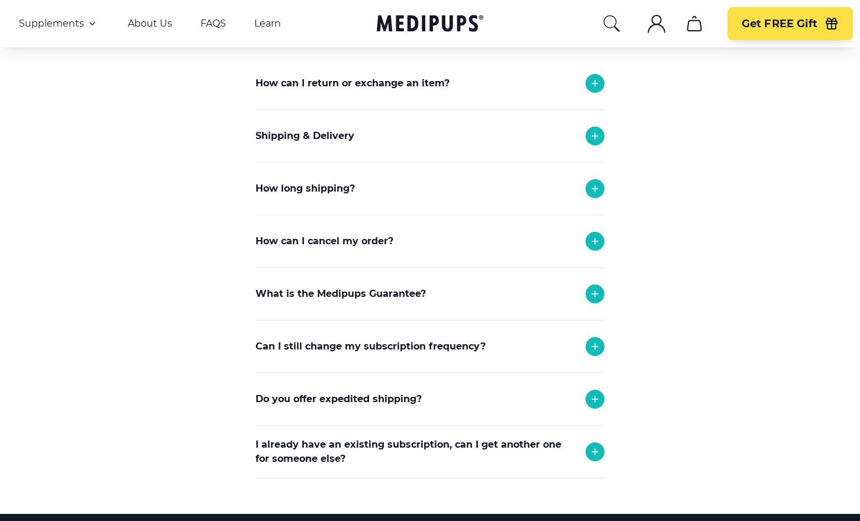
drag, startPoint x: 596, startPoint y: 241, endPoint x: 634, endPoint y: 255, distance: 41.0
click at [596, 241] on icon at bounding box center [595, 241] width 14 height 14
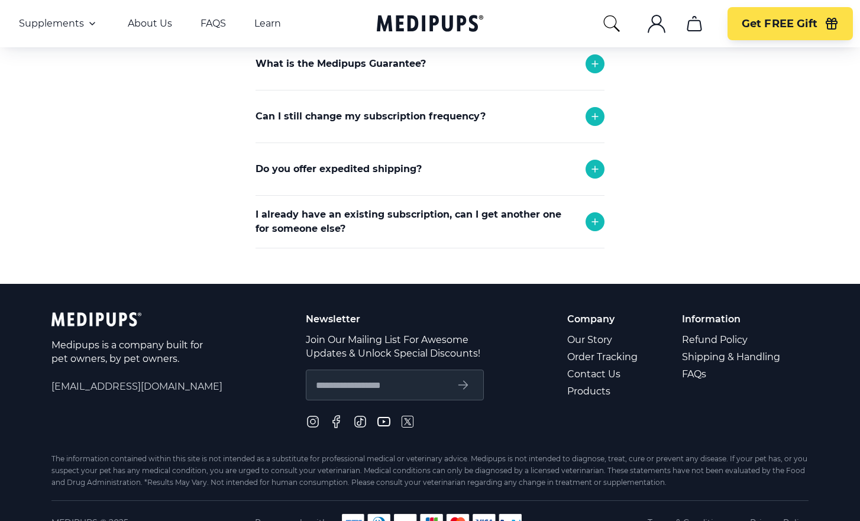
scroll to position [540, 0]
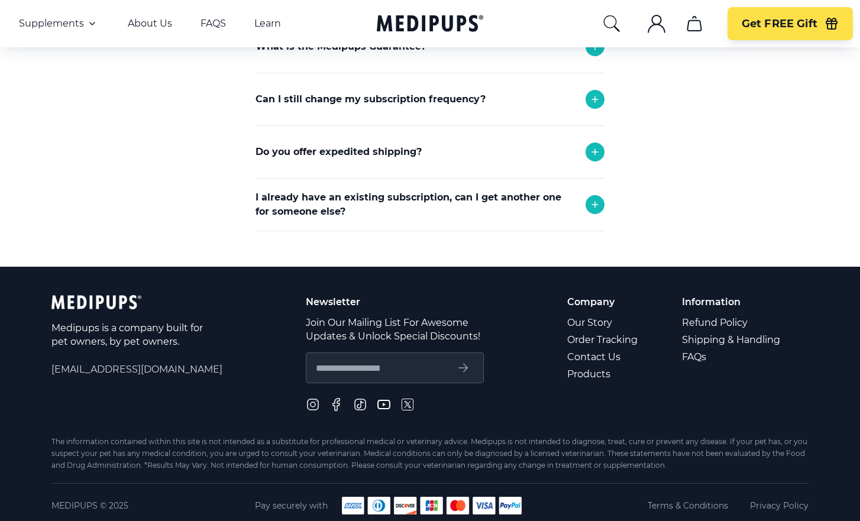
click at [592, 358] on link "Contact Us" at bounding box center [603, 356] width 72 height 17
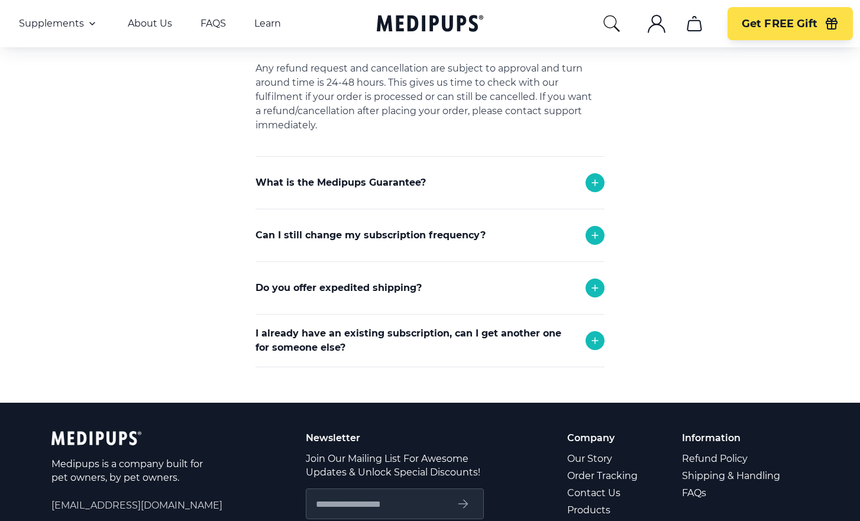
scroll to position [404, 0]
click at [594, 235] on icon at bounding box center [595, 235] width 14 height 14
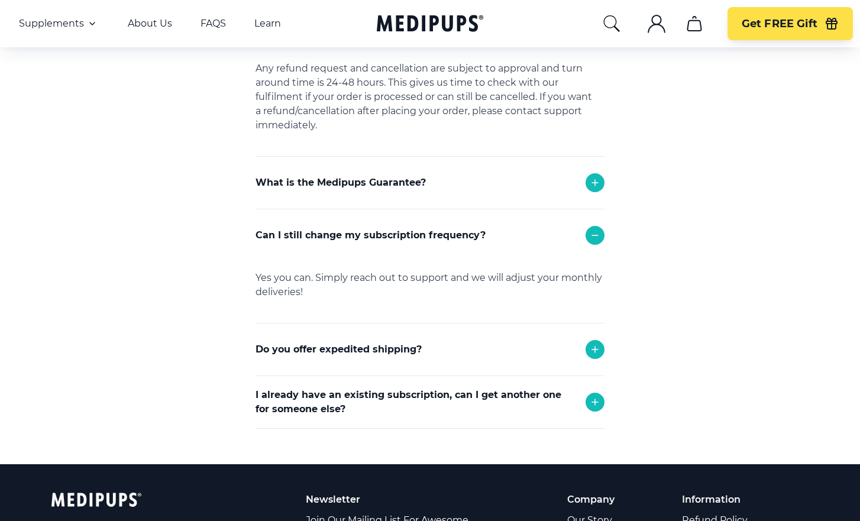
click at [644, 280] on section "Frequently Asked Questions How can I return or exchange an item? Here at Medipu…" at bounding box center [430, 106] width 432 height 715
click at [150, 24] on link "About Us" at bounding box center [150, 24] width 44 height 12
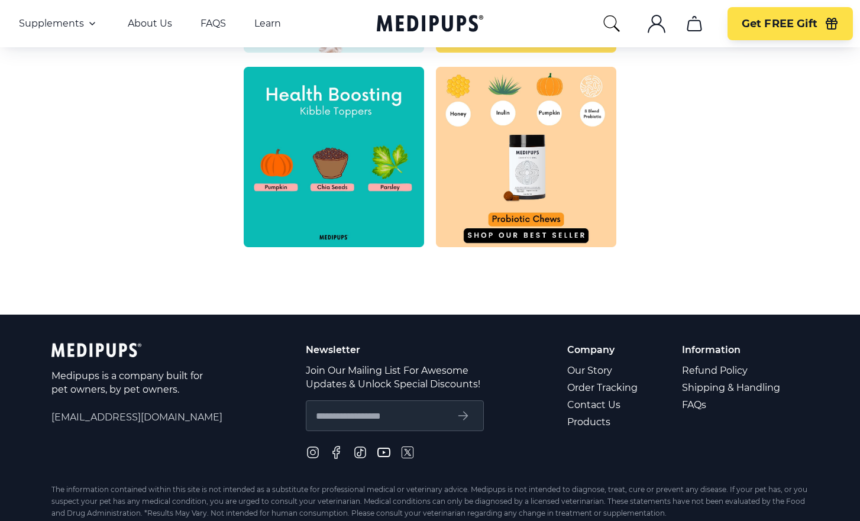
scroll to position [539, 0]
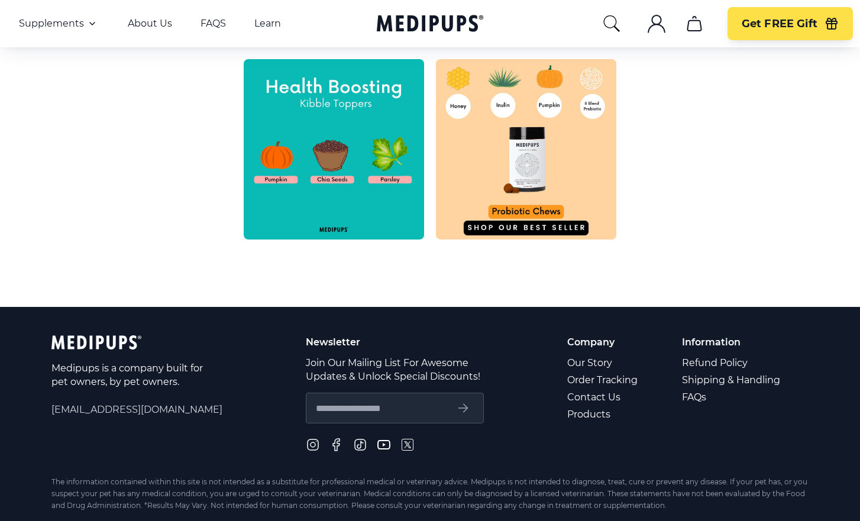
click at [118, 409] on span "[EMAIL_ADDRESS][DOMAIN_NAME]" at bounding box center [136, 410] width 171 height 14
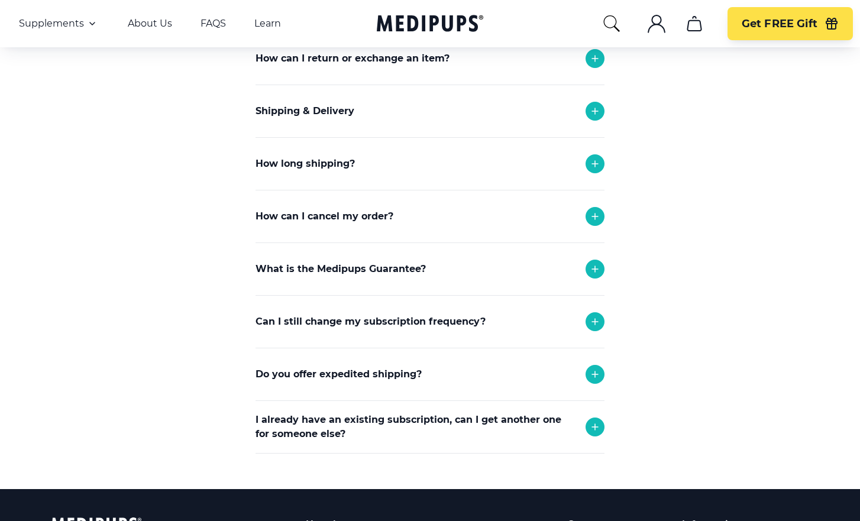
scroll to position [212, 0]
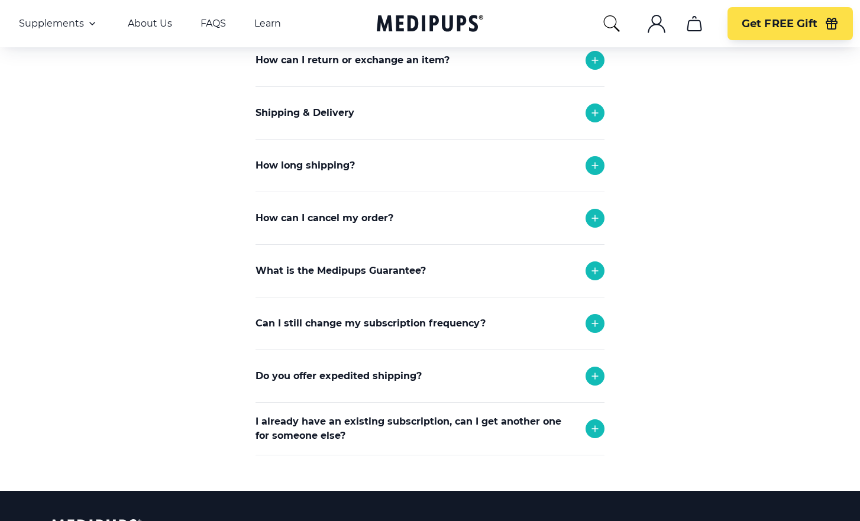
click at [597, 218] on icon at bounding box center [595, 218] width 6 height 6
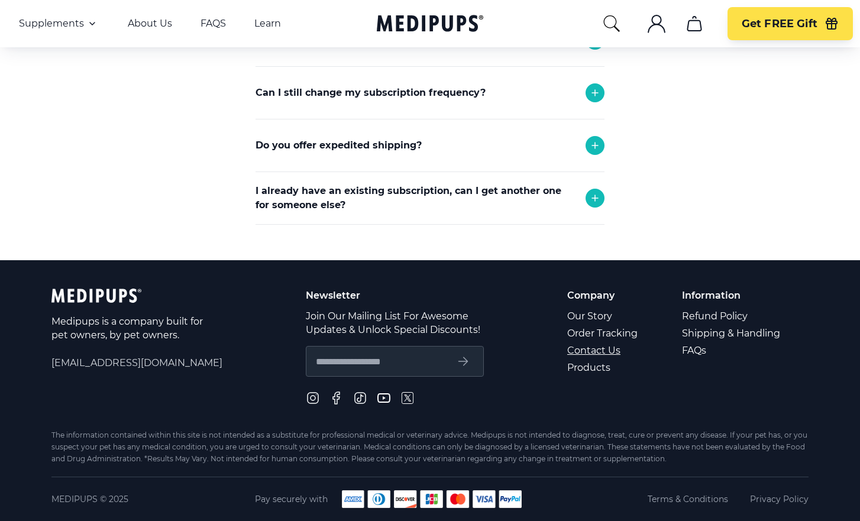
scroll to position [548, 0]
click at [714, 315] on link "Refund Policy" at bounding box center [732, 315] width 100 height 17
click at [596, 316] on link "Our Story" at bounding box center [603, 315] width 72 height 17
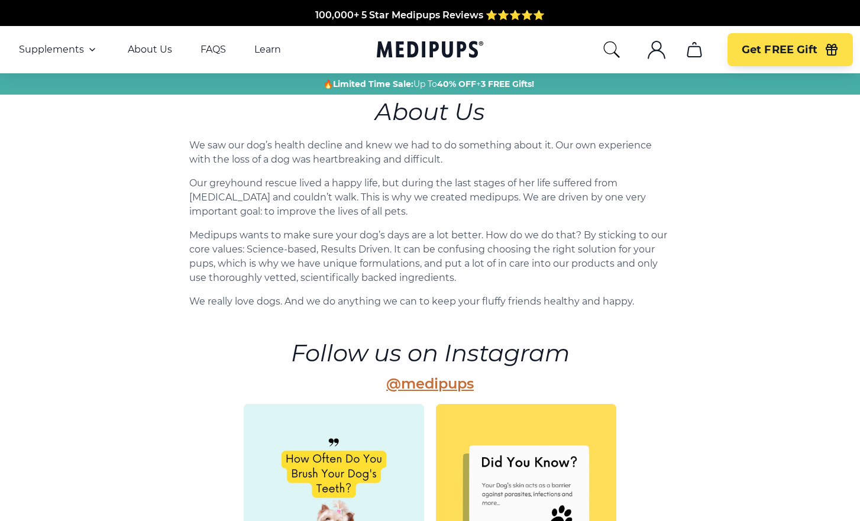
click at [432, 385] on link "@medipups" at bounding box center [430, 383] width 88 height 17
click at [656, 53] on icon ".cls-1{fill:none;stroke:currentColor;stroke-miterlimit:10;stroke-width:1.5px;}" at bounding box center [656, 49] width 19 height 19
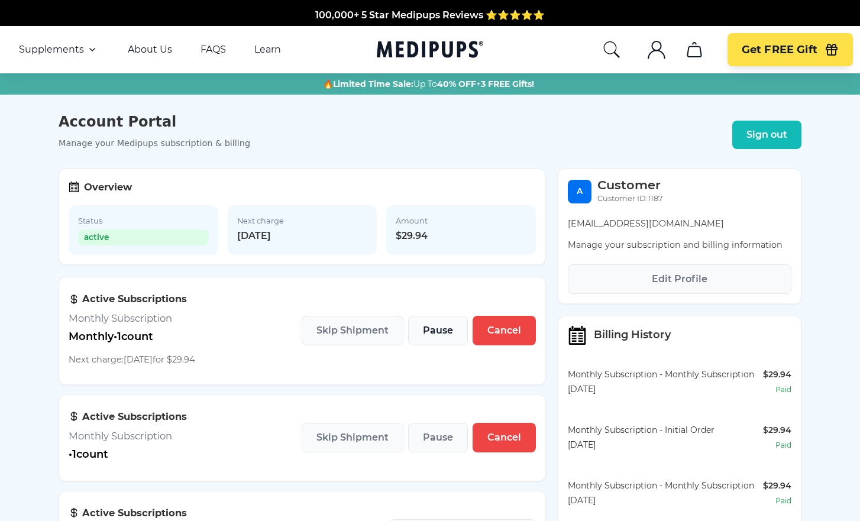
click at [440, 331] on span "Pause" at bounding box center [438, 331] width 30 height 12
click at [507, 332] on span "Cancel" at bounding box center [504, 331] width 34 height 12
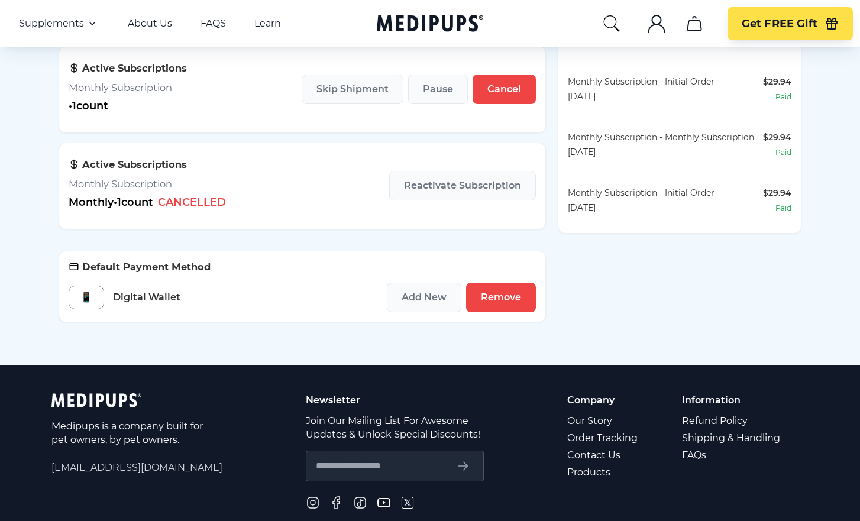
scroll to position [357, 0]
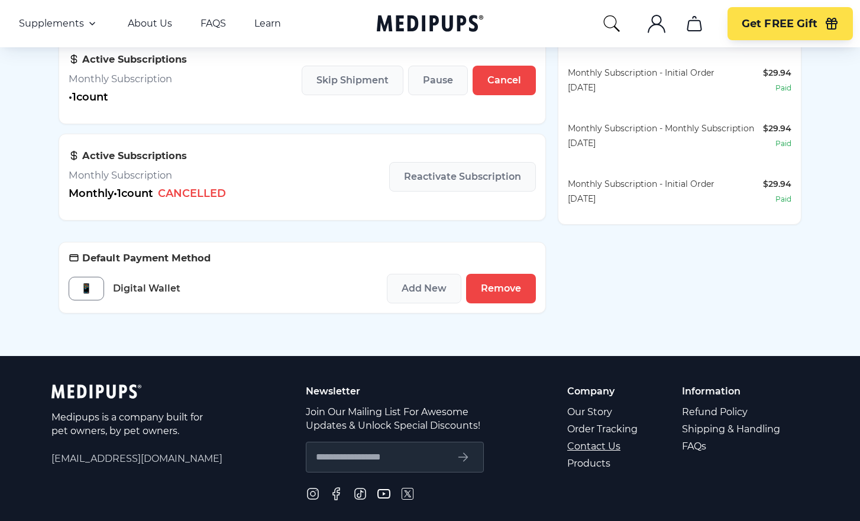
click at [599, 448] on link "Contact Us" at bounding box center [603, 446] width 72 height 17
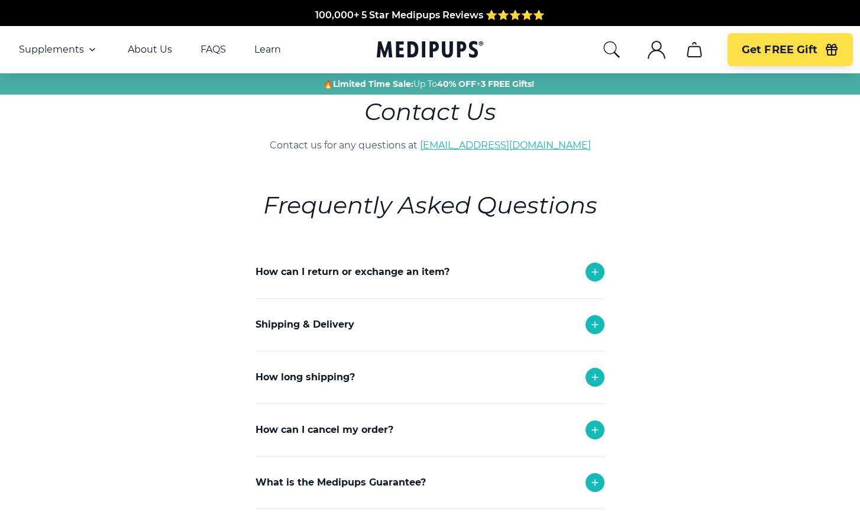
click at [516, 148] on link "[EMAIL_ADDRESS][DOMAIN_NAME]" at bounding box center [505, 145] width 171 height 11
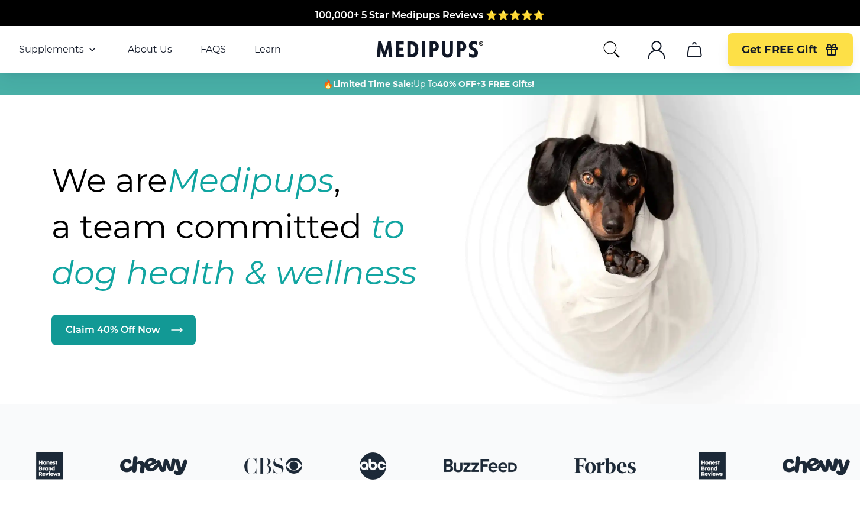
click at [652, 52] on icon "account" at bounding box center [656, 54] width 17 height 8
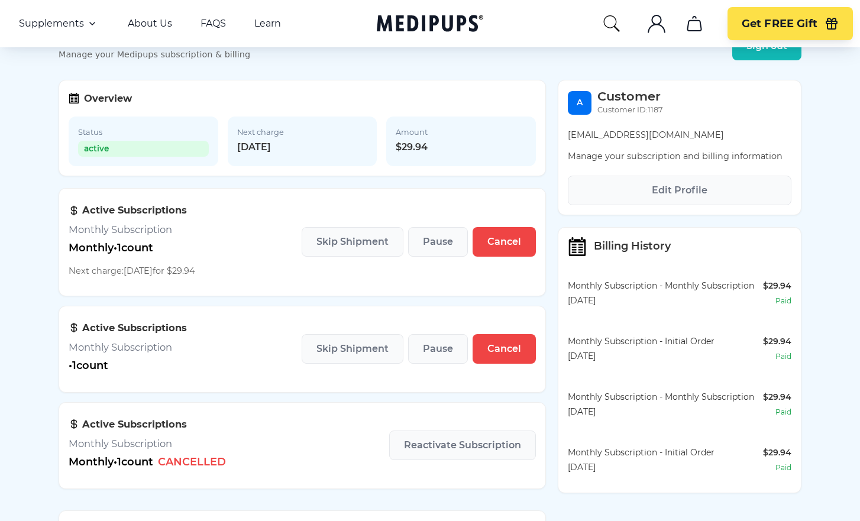
scroll to position [91, 0]
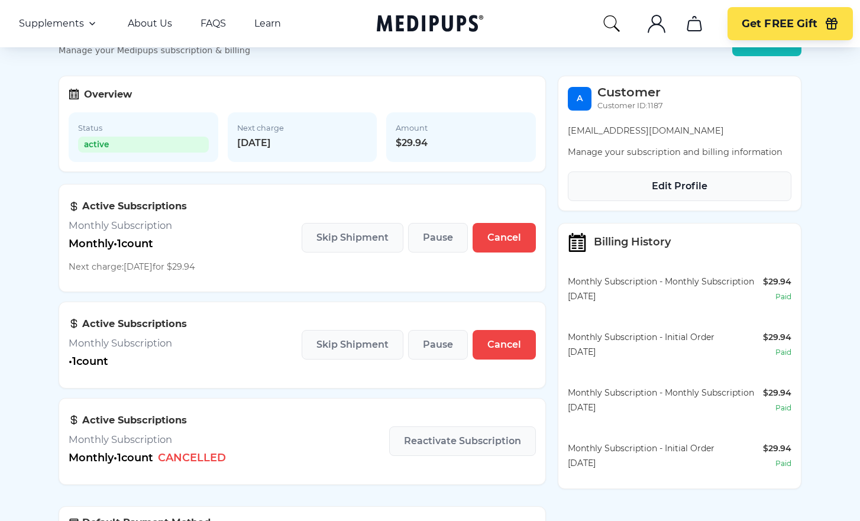
click at [689, 186] on span "Edit Profile" at bounding box center [680, 186] width 56 height 12
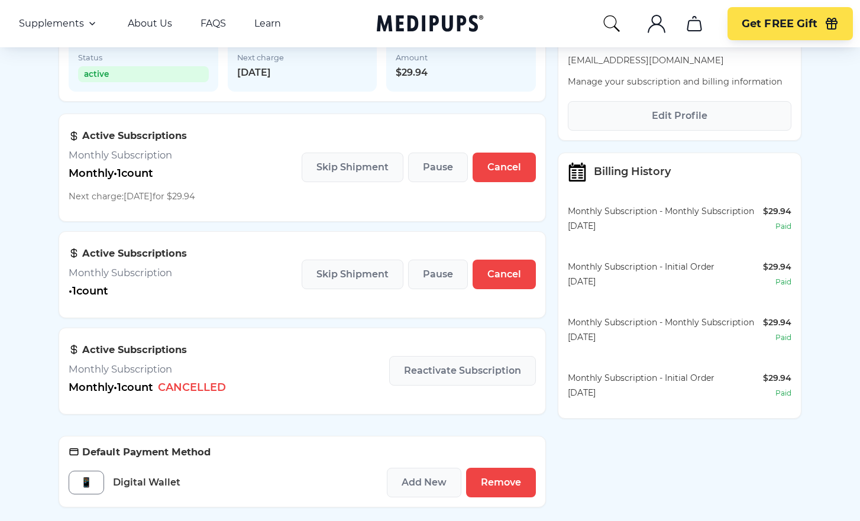
scroll to position [184, 0]
